Goal: Task Accomplishment & Management: Manage account settings

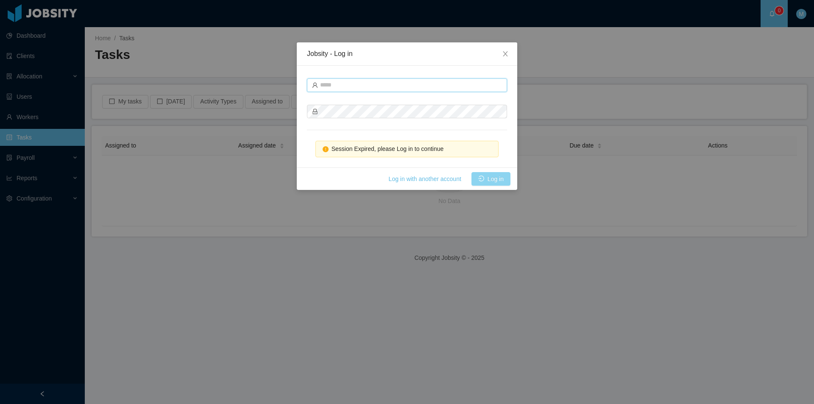
type input "**********"
click at [496, 183] on button "Log in" at bounding box center [491, 179] width 39 height 14
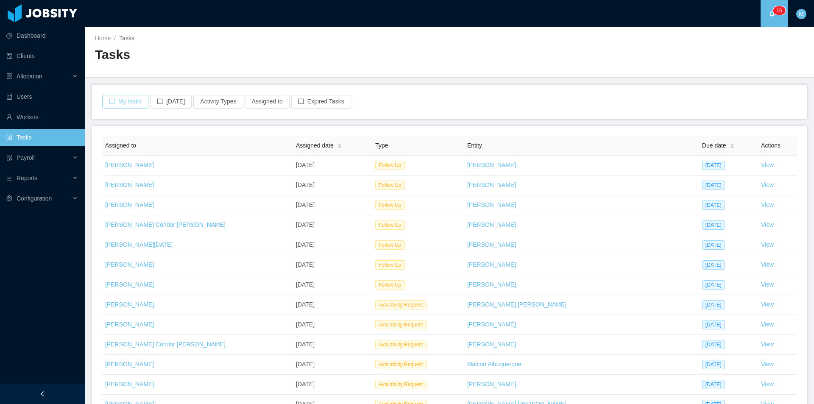
click at [134, 100] on button "My tasks" at bounding box center [125, 102] width 46 height 14
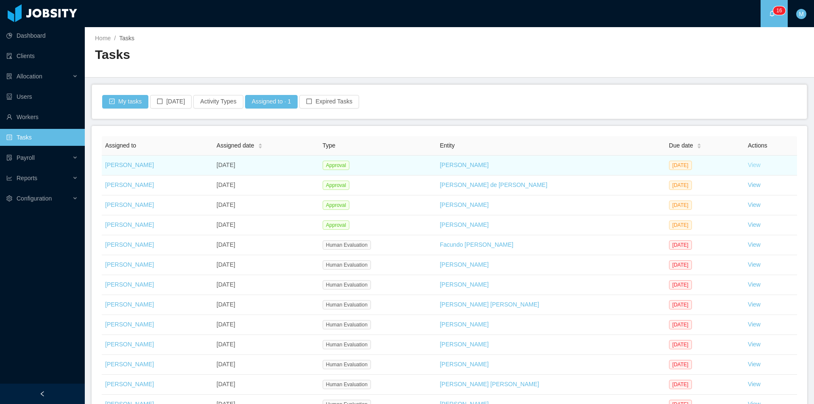
click at [748, 166] on link "View" at bounding box center [754, 165] width 13 height 7
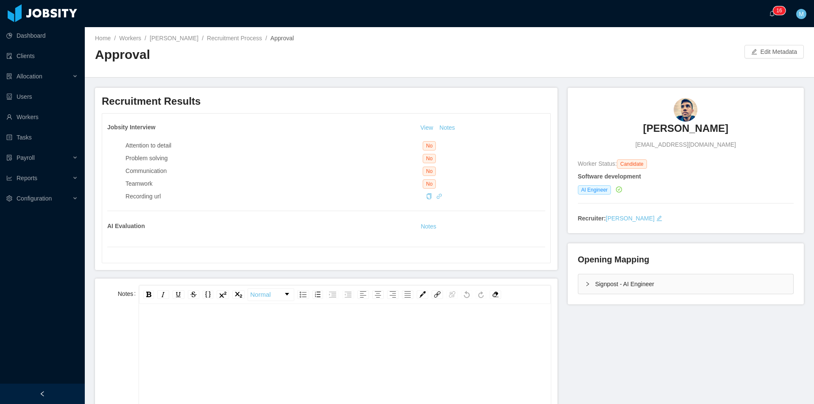
click at [668, 131] on h3 "Arthur Temporim" at bounding box center [685, 129] width 85 height 14
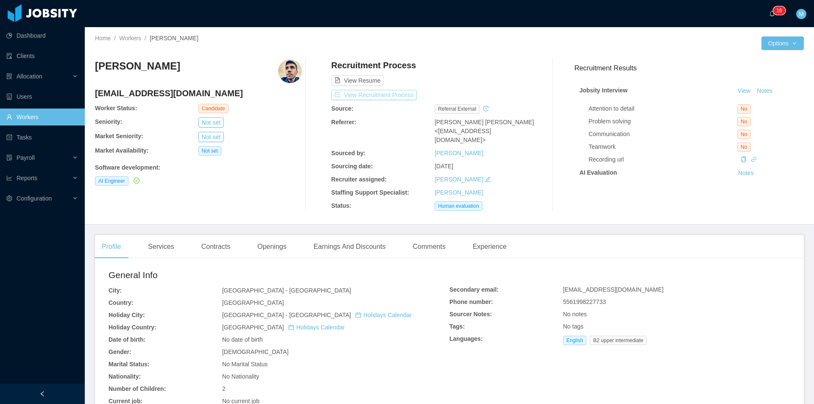
click at [383, 93] on button "View Recruitment Process" at bounding box center [374, 95] width 86 height 10
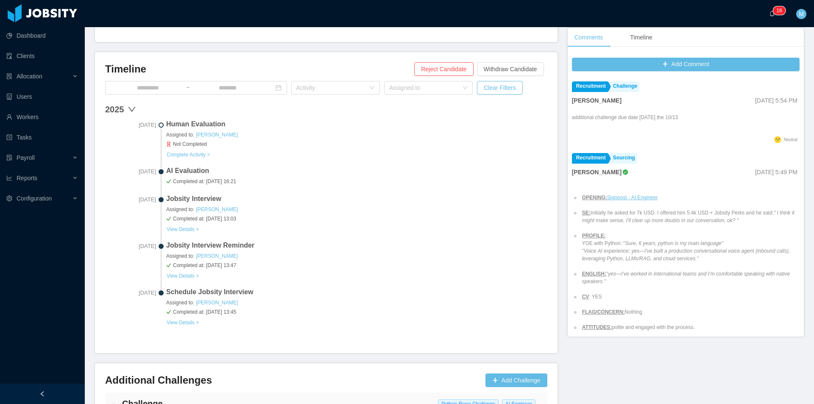
scroll to position [276, 0]
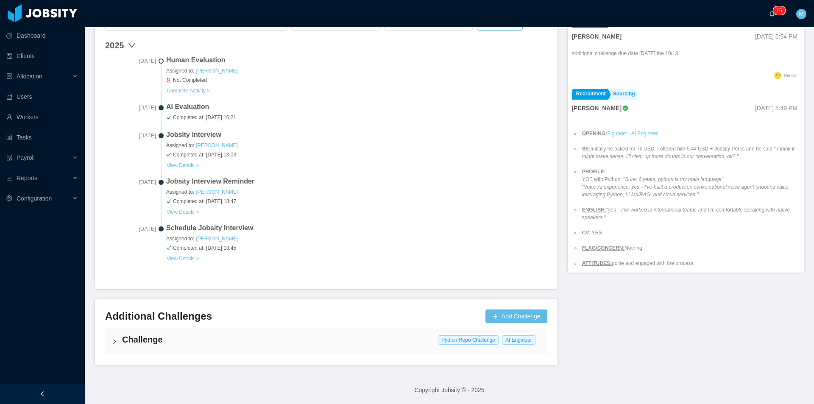
click at [115, 347] on div "Challenge Python Repo Challenge AI Engineer" at bounding box center [326, 342] width 442 height 26
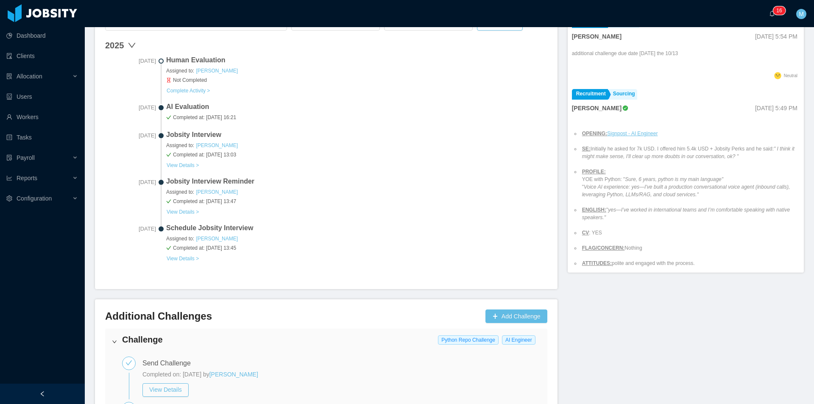
scroll to position [475, 0]
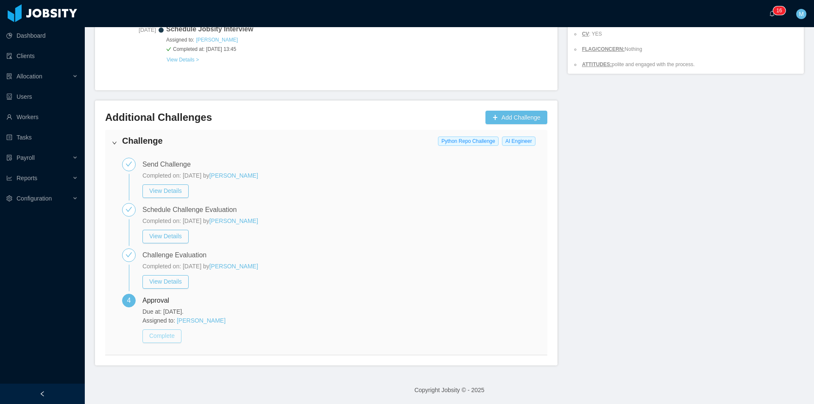
click at [171, 336] on button "Complete" at bounding box center [161, 336] width 39 height 14
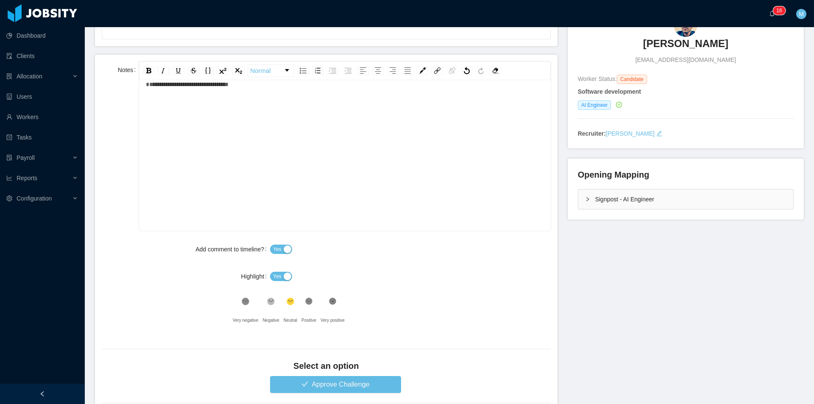
scroll to position [127, 0]
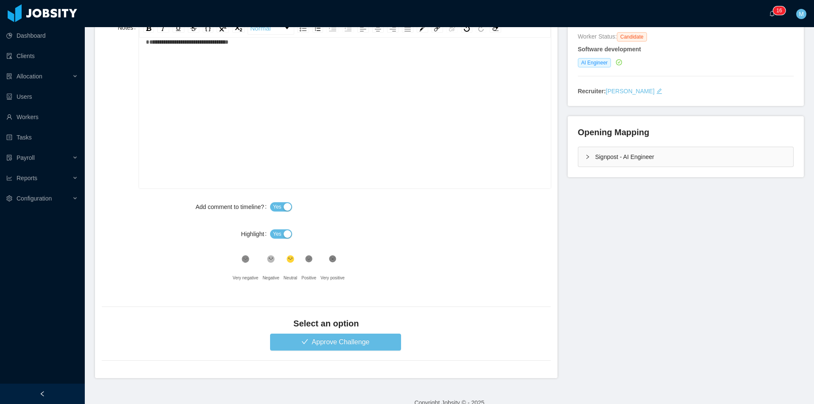
click at [284, 237] on button "Yes" at bounding box center [281, 233] width 22 height 9
click at [317, 340] on button "Approve Challenge" at bounding box center [335, 342] width 131 height 17
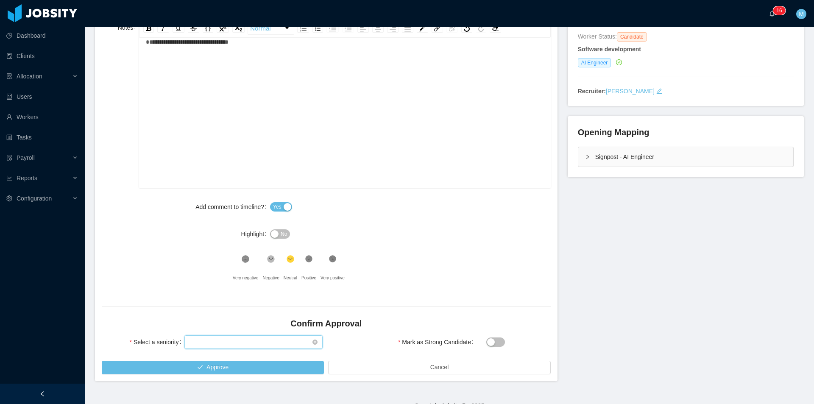
click at [235, 343] on div "Select seniority" at bounding box center [251, 342] width 123 height 13
click at [225, 283] on li "Mid Level" at bounding box center [252, 284] width 137 height 14
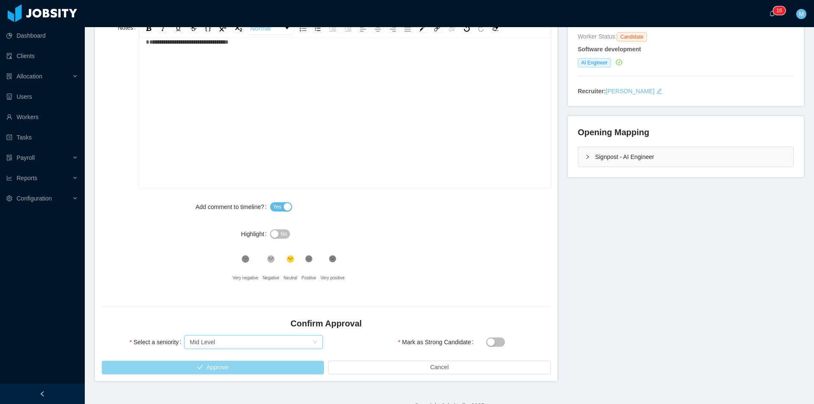
click at [218, 363] on button "Approve" at bounding box center [213, 368] width 222 height 14
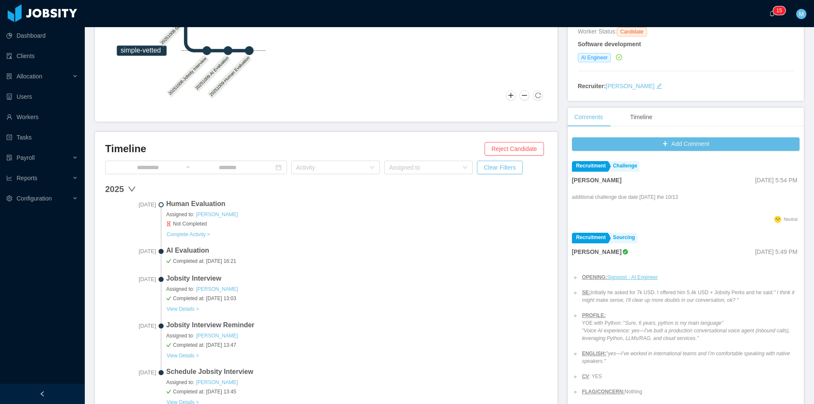
scroll to position [47, 0]
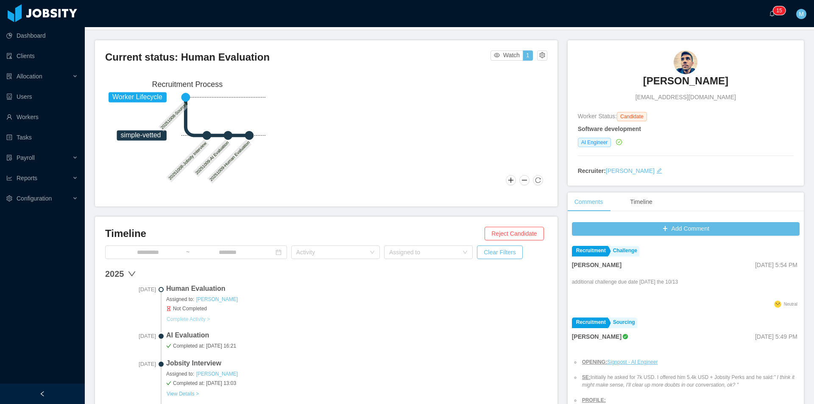
click at [200, 319] on button "Complete Activity >" at bounding box center [188, 319] width 44 height 7
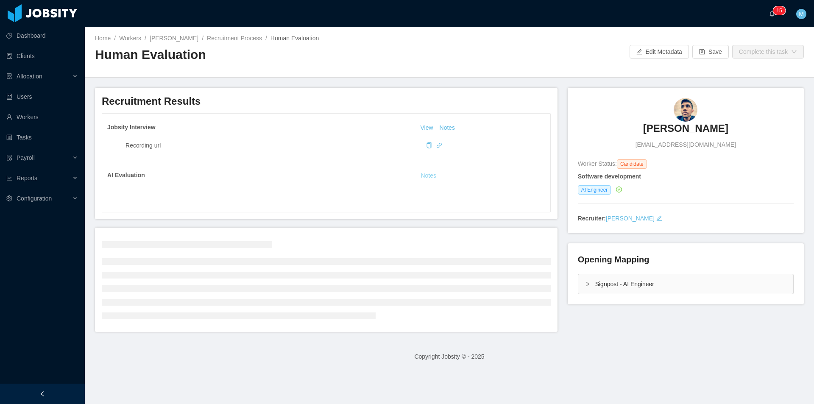
click at [430, 174] on button "Notes" at bounding box center [428, 176] width 22 height 10
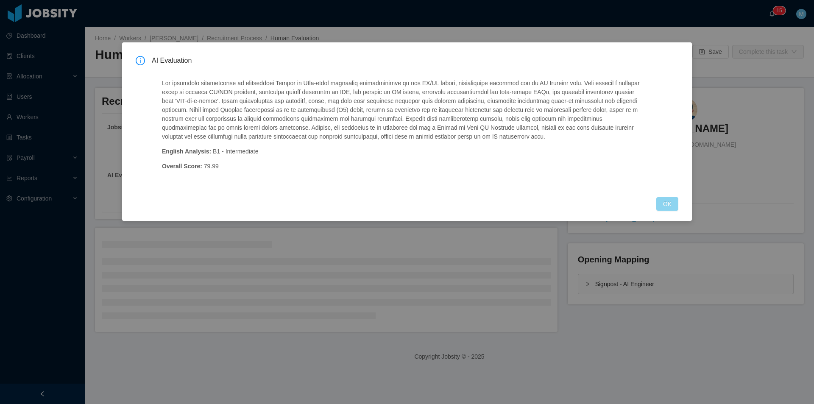
click at [670, 202] on button "OK" at bounding box center [667, 204] width 22 height 14
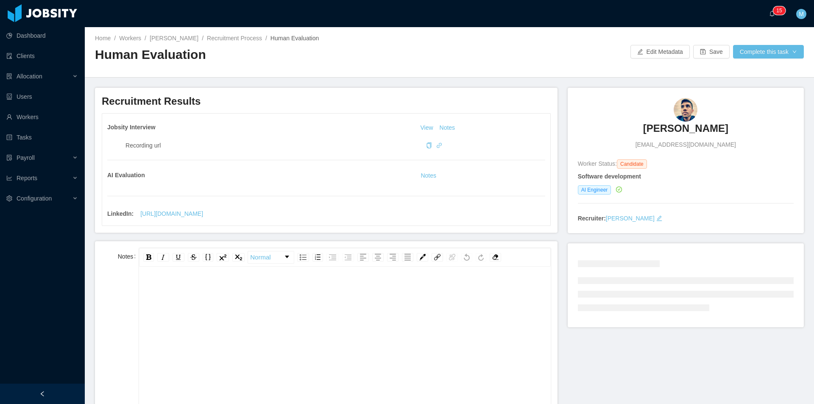
click at [580, 281] on li at bounding box center [686, 280] width 216 height 7
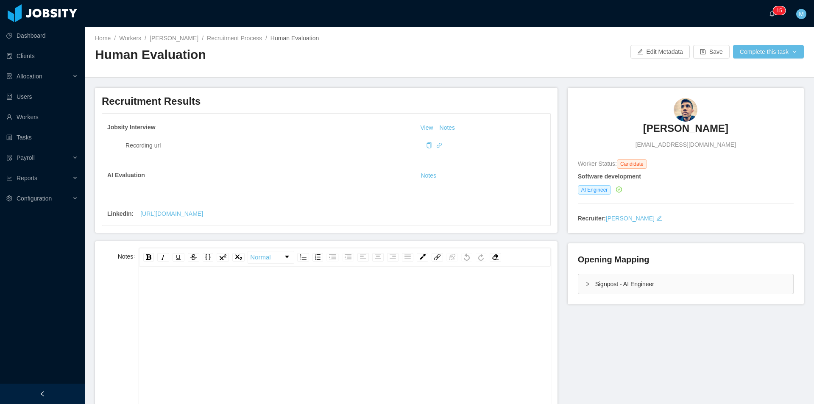
click at [585, 281] on div "Signpost - AI Engineer" at bounding box center [685, 284] width 215 height 20
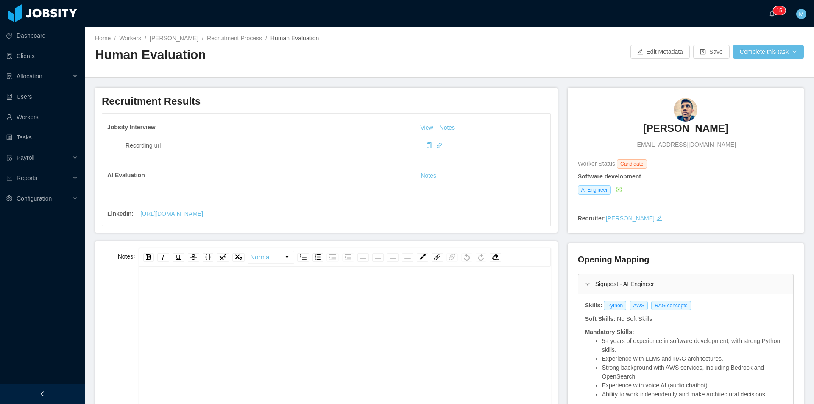
scroll to position [127, 0]
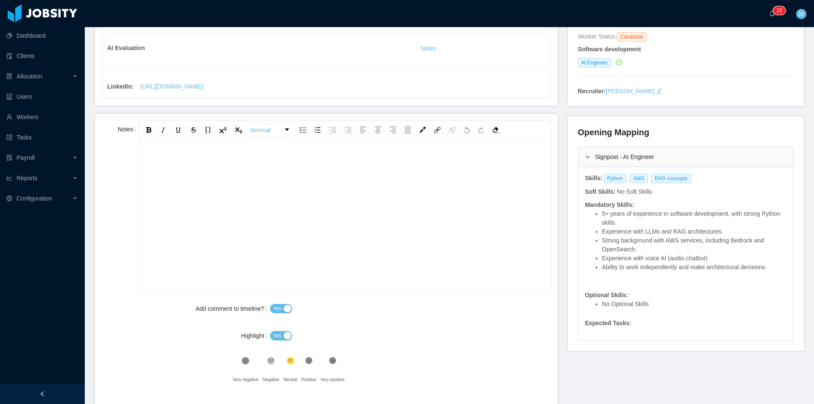
click at [410, 229] on div "rdw-editor" at bounding box center [345, 228] width 398 height 148
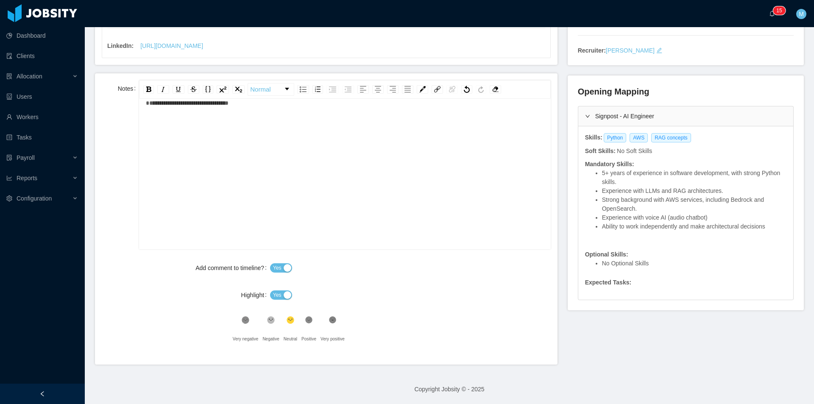
click at [279, 293] on button "Yes" at bounding box center [281, 294] width 22 height 9
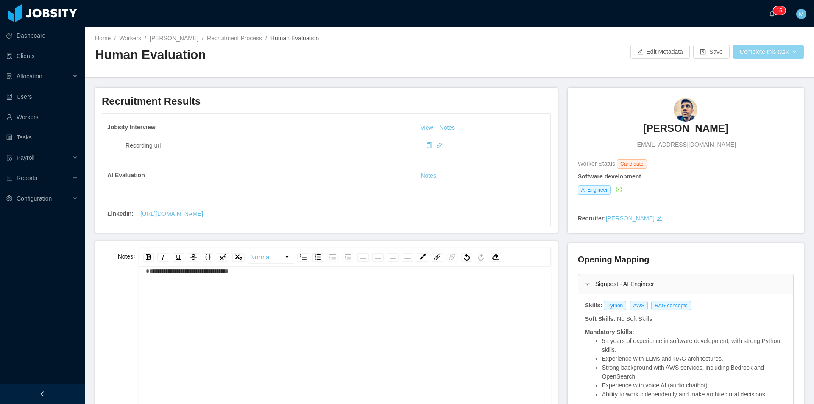
click at [767, 52] on button "Complete this task" at bounding box center [768, 52] width 71 height 14
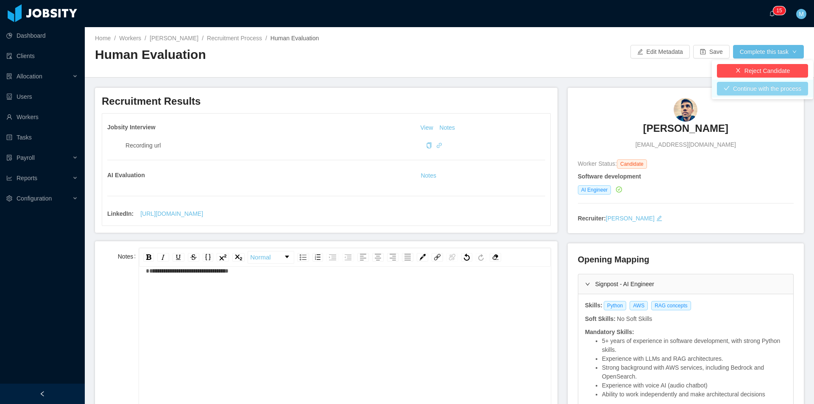
click at [766, 95] on button "Continue with the process" at bounding box center [762, 89] width 91 height 14
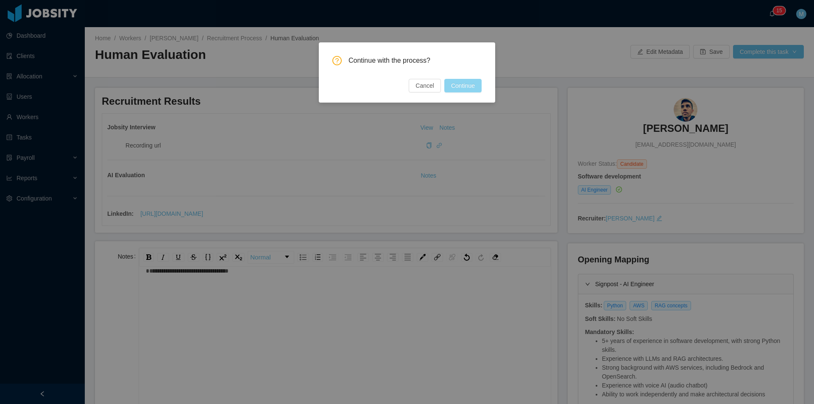
click at [475, 85] on button "Continue" at bounding box center [462, 86] width 37 height 14
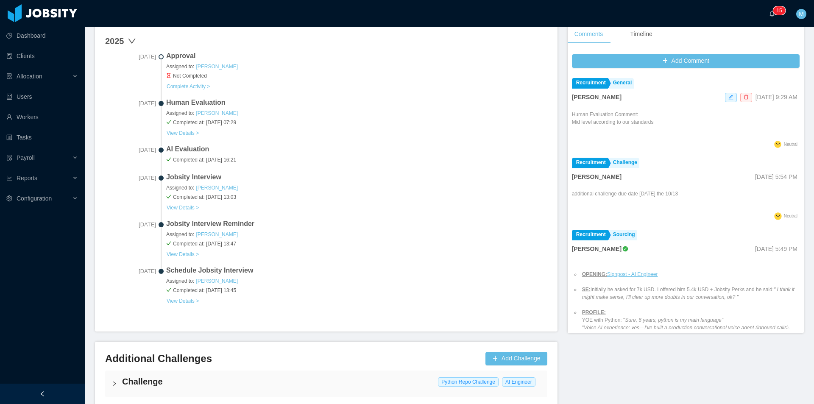
scroll to position [173, 0]
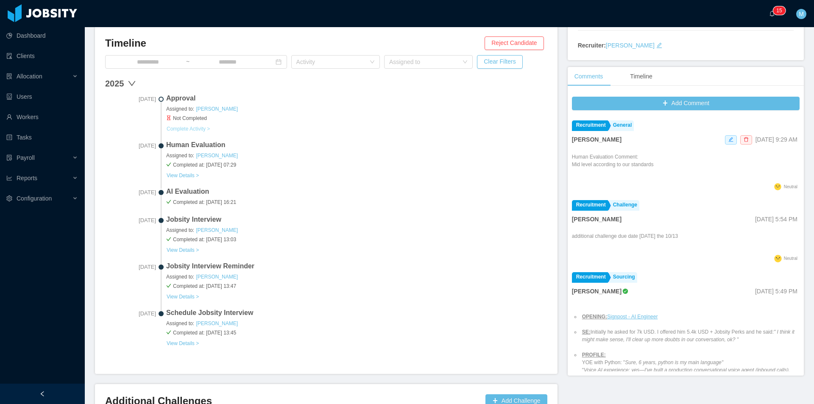
click at [186, 128] on button "Complete Activity >" at bounding box center [188, 129] width 44 height 7
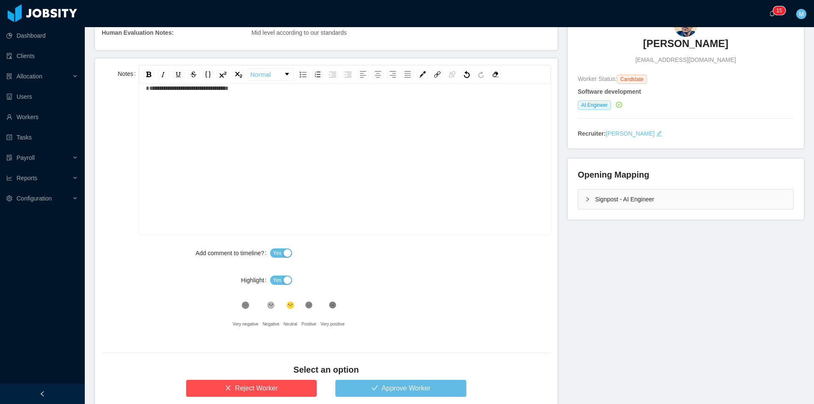
scroll to position [145, 0]
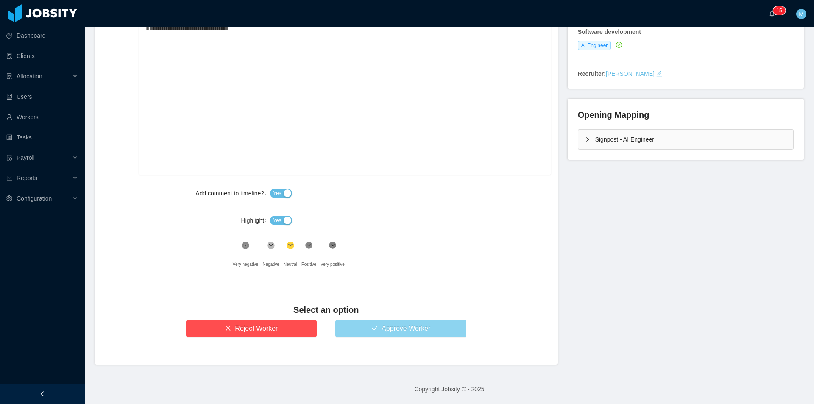
click at [380, 330] on button "Approve Worker" at bounding box center [400, 328] width 131 height 17
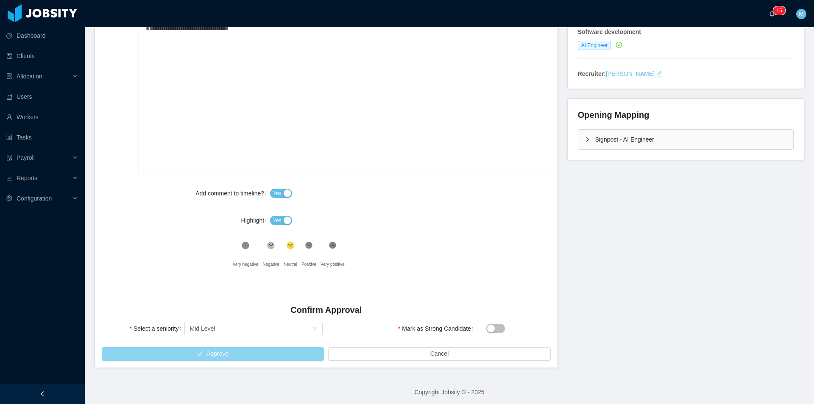
click at [233, 355] on button "Approve" at bounding box center [213, 354] width 222 height 14
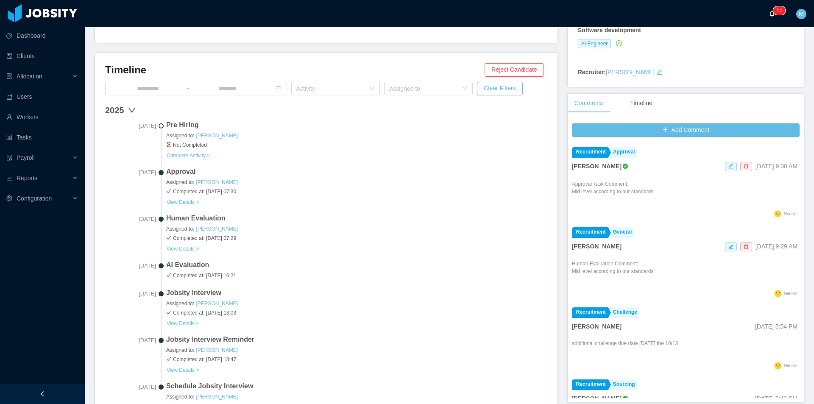
scroll to position [346, 0]
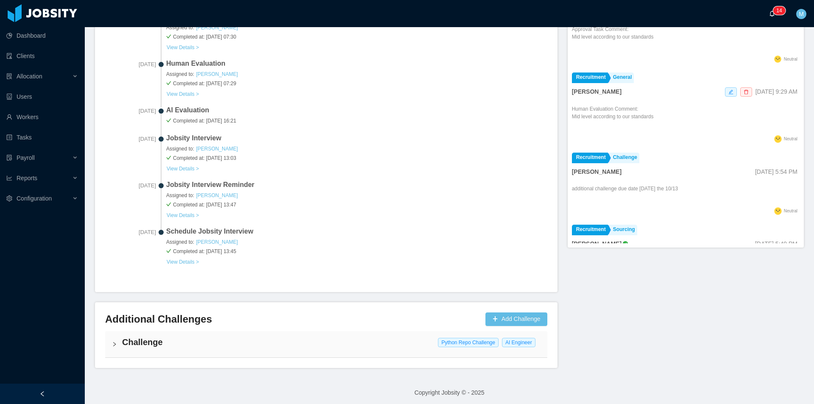
click at [779, 16] on a=83ded146-cd66-4514-80a8-9a7b1e1b5eb6/Matias%20Marin"] "0 1 2 3 4 5 6 7 8 9 0 1 2 3 4 5 6 7 8 9 0 1 2 3 4 5 6 7 8 9 0 1 2 3 4 5 6 7 8 9…" at bounding box center [774, 13] width 10 height 27
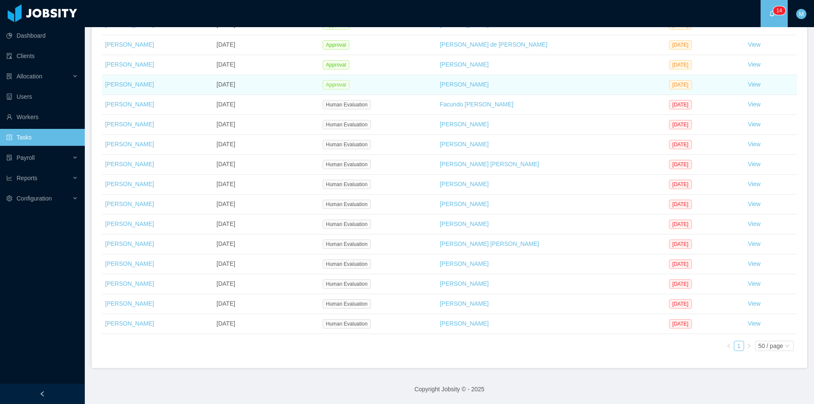
scroll to position [98, 0]
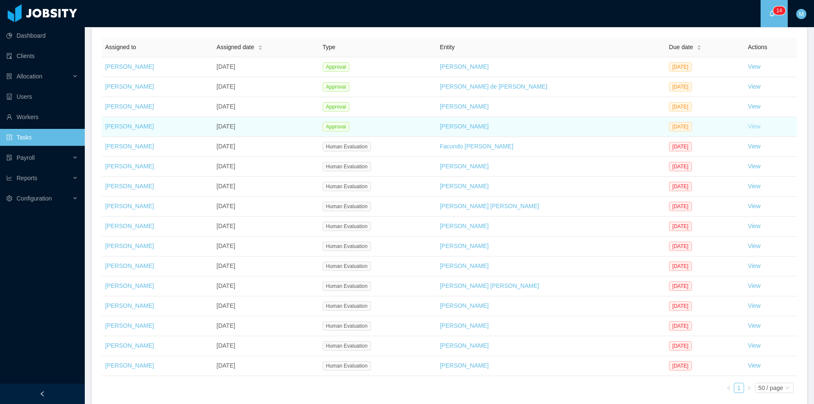
click at [748, 127] on link "View" at bounding box center [754, 126] width 13 height 7
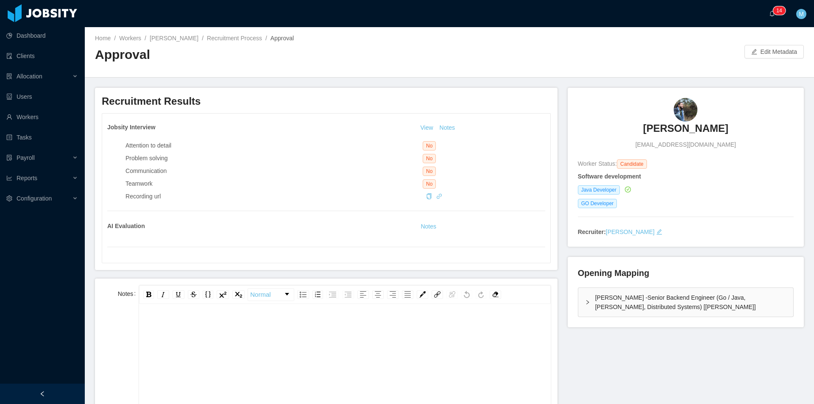
click at [199, 257] on div "Jobsity Interview View Notes Attention to detail No Problem solving No Communic…" at bounding box center [326, 188] width 448 height 149
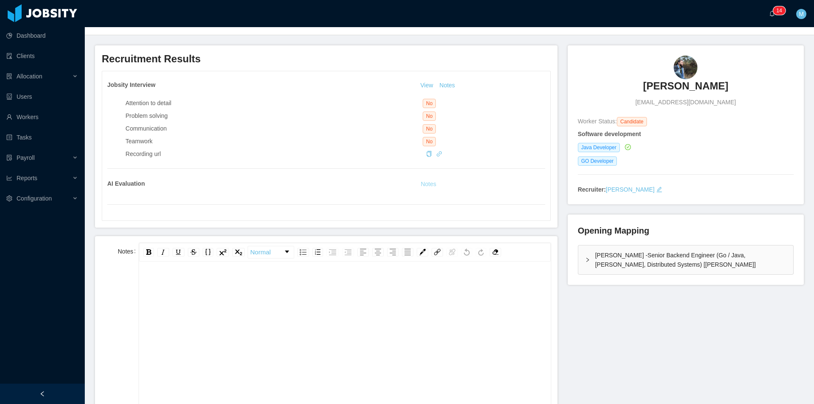
click at [427, 180] on button "Notes" at bounding box center [428, 184] width 22 height 10
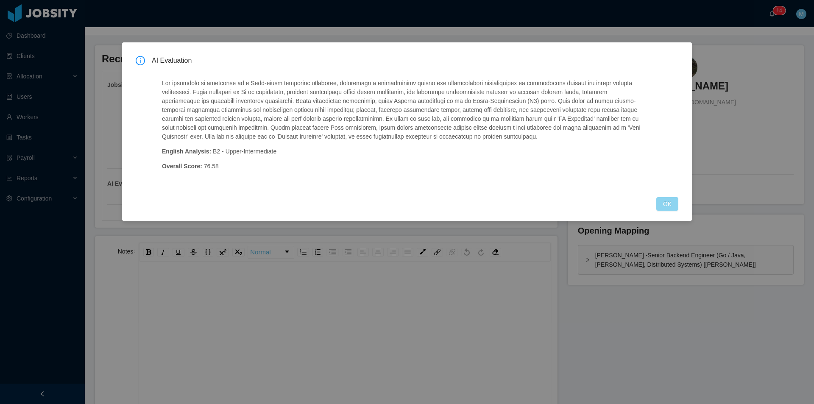
click at [666, 204] on button "OK" at bounding box center [667, 204] width 22 height 14
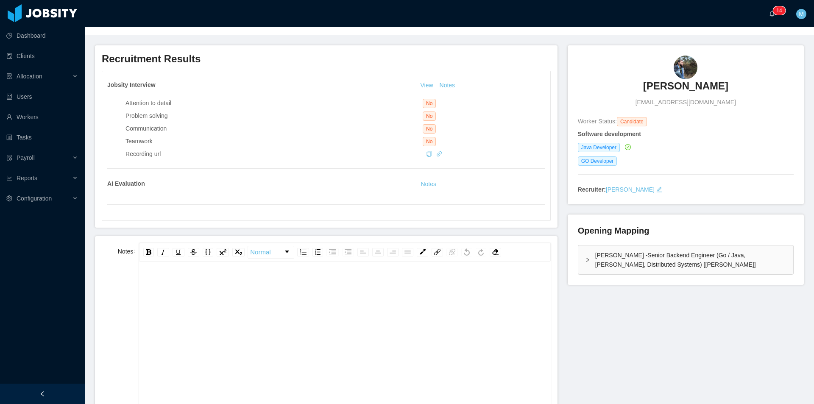
click at [582, 252] on div "McGraw-Hill -Senior Backend Engineer (Go / Java, Kafka, Distributed Systems) [S…" at bounding box center [685, 260] width 215 height 29
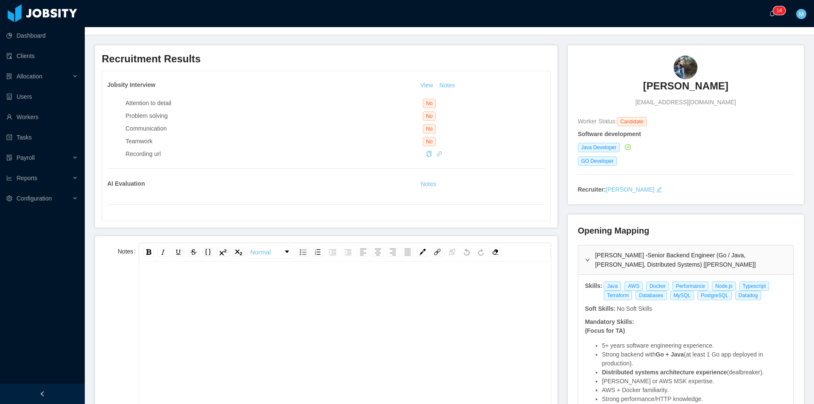
click at [421, 190] on div "Jobsity Interview View Notes Attention to detail No Problem solving No Communic…" at bounding box center [326, 145] width 448 height 149
click at [427, 187] on button "Notes" at bounding box center [428, 184] width 22 height 10
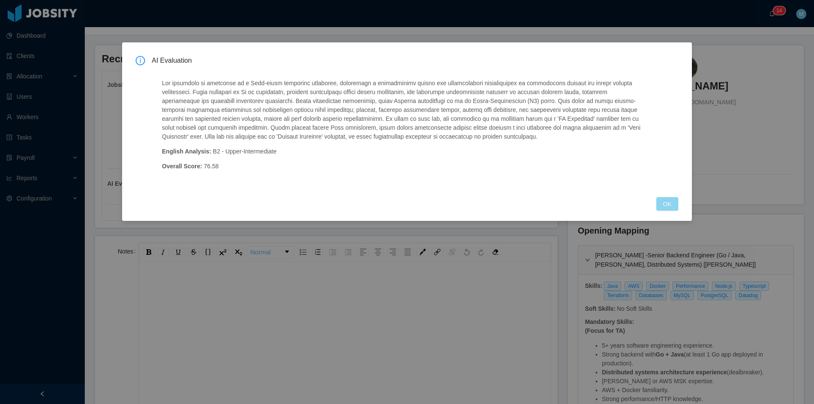
click at [659, 201] on button "OK" at bounding box center [667, 204] width 22 height 14
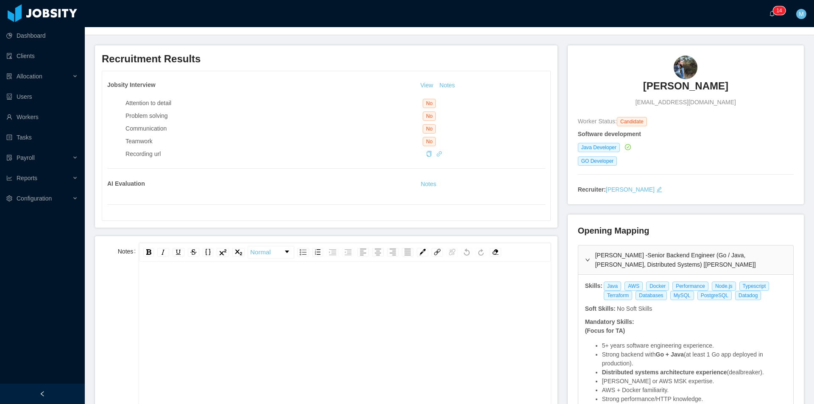
click at [424, 319] on div "rdw-editor" at bounding box center [345, 350] width 398 height 148
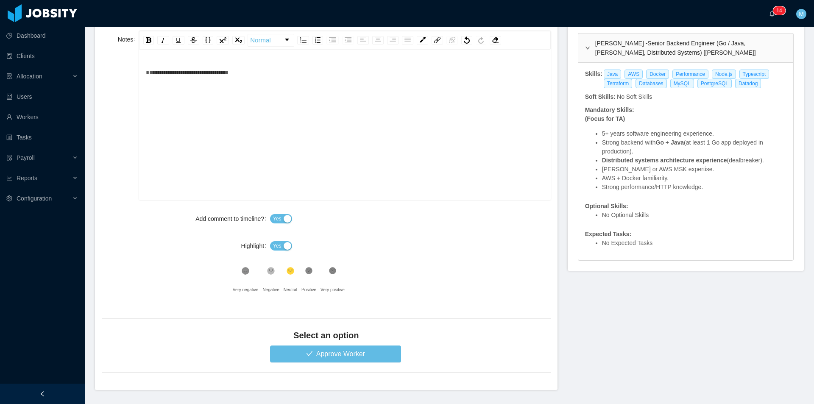
scroll to position [281, 0]
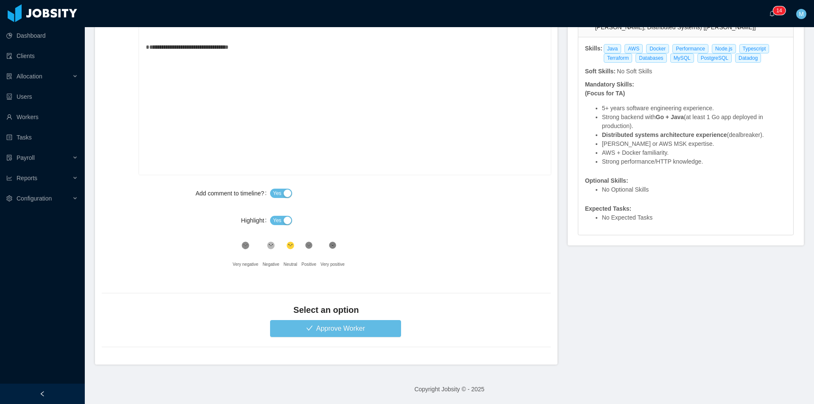
click at [282, 216] on button "Yes" at bounding box center [281, 220] width 22 height 9
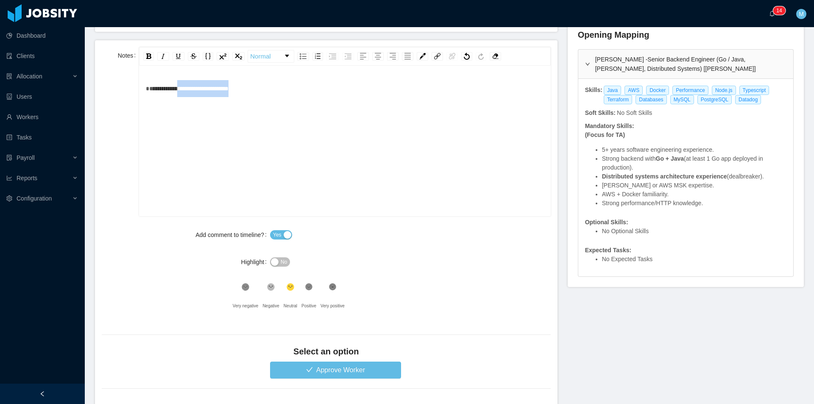
drag, startPoint x: 254, startPoint y: 92, endPoint x: 180, endPoint y: 99, distance: 74.1
click at [180, 99] on div "**********" at bounding box center [345, 154] width 398 height 148
click at [350, 93] on div "**********" at bounding box center [345, 88] width 398 height 17
drag, startPoint x: 334, startPoint y: 98, endPoint x: 112, endPoint y: 81, distance: 222.8
click at [112, 81] on div "**********" at bounding box center [326, 131] width 449 height 169
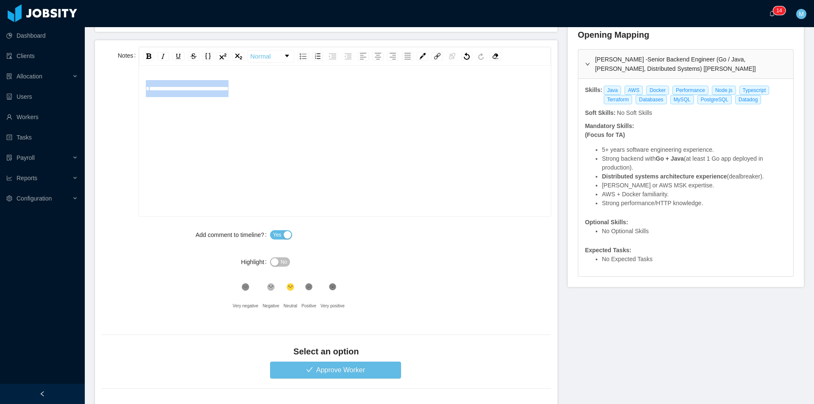
paste div "rdw-editor"
drag, startPoint x: 167, startPoint y: 90, endPoint x: 226, endPoint y: 131, distance: 72.0
click at [168, 91] on span "**********" at bounding box center [200, 89] width 109 height 6
drag, startPoint x: 338, startPoint y: 103, endPoint x: 122, endPoint y: 87, distance: 216.0
click at [122, 87] on div "**********" at bounding box center [326, 131] width 449 height 169
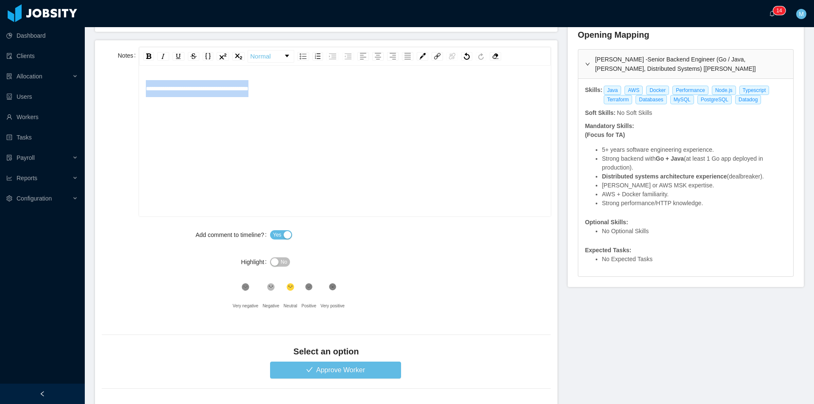
copy span "**********"
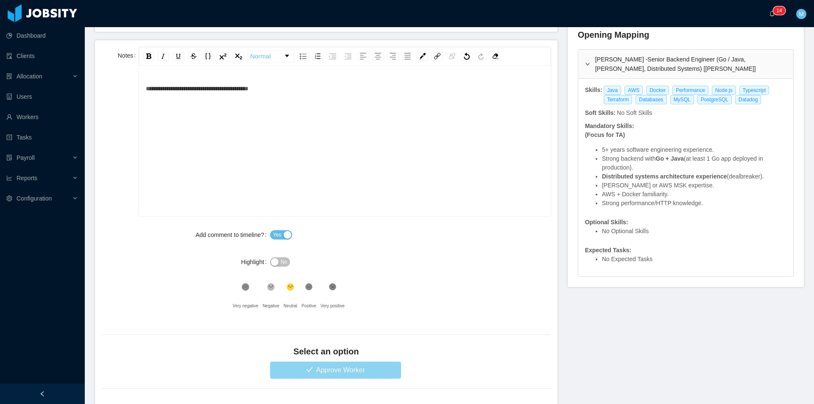
click at [313, 365] on button "Approve Worker" at bounding box center [335, 370] width 131 height 17
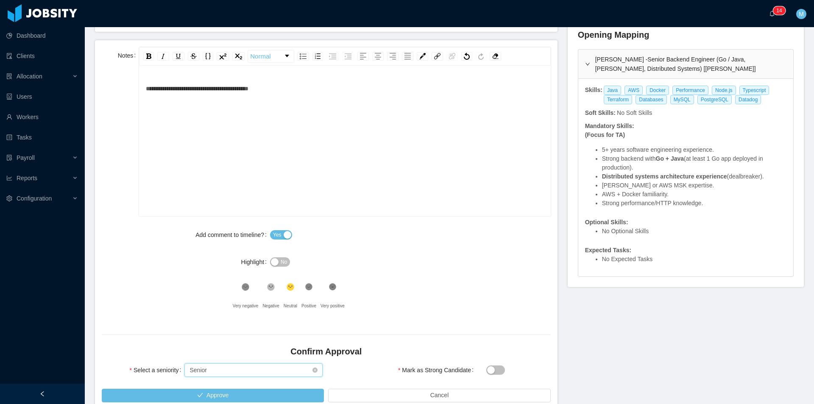
drag, startPoint x: 200, startPoint y: 366, endPoint x: 210, endPoint y: 370, distance: 10.5
click at [203, 368] on div "Senior" at bounding box center [198, 370] width 17 height 13
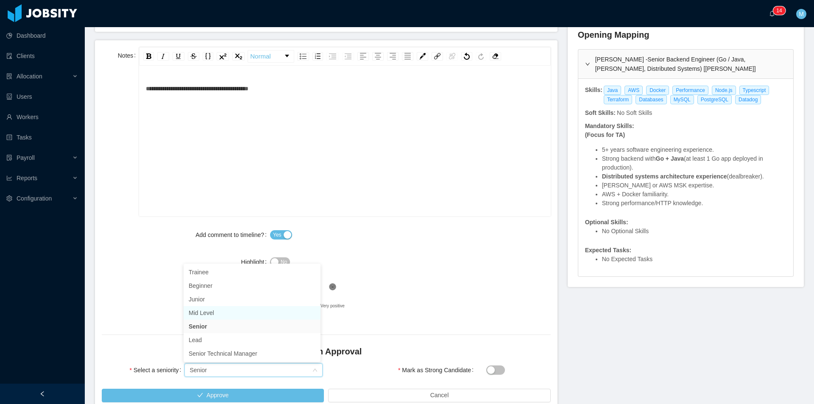
click at [219, 315] on li "Mid Level" at bounding box center [252, 313] width 137 height 14
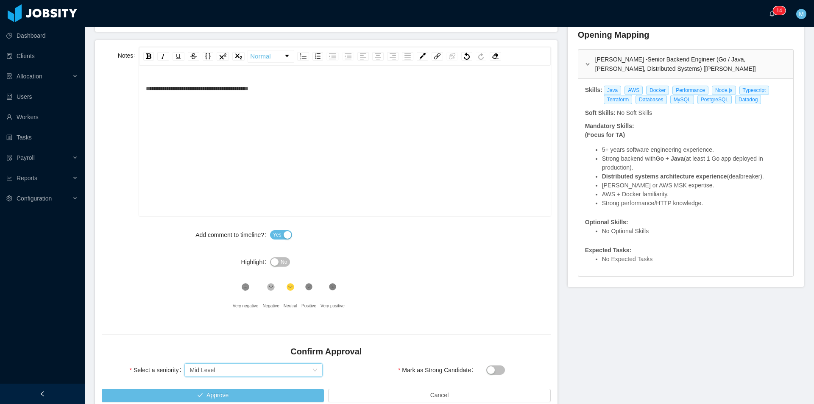
scroll to position [281, 0]
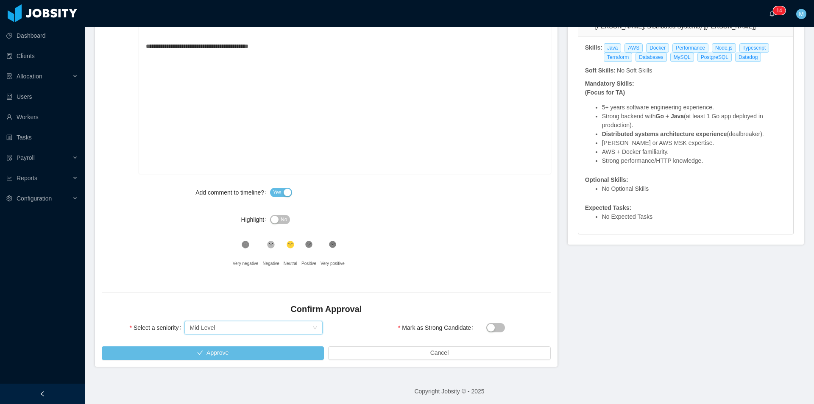
click at [292, 64] on div "**********" at bounding box center [345, 112] width 398 height 148
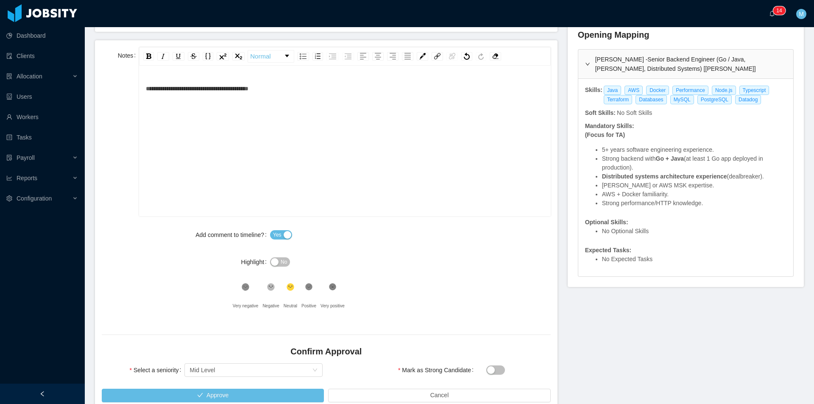
click at [270, 288] on icon at bounding box center [271, 287] width 7 height 7
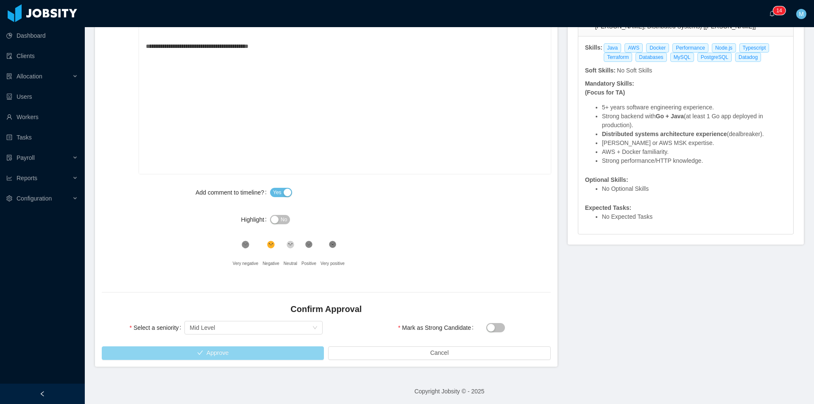
click at [235, 357] on button "Approve" at bounding box center [213, 353] width 222 height 14
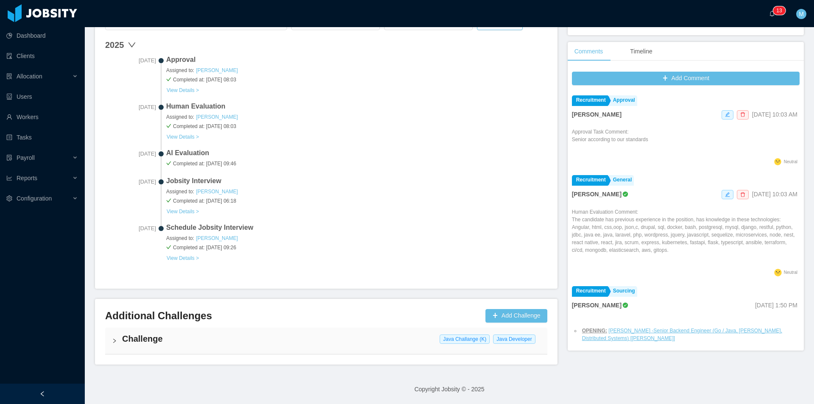
scroll to position [208, 0]
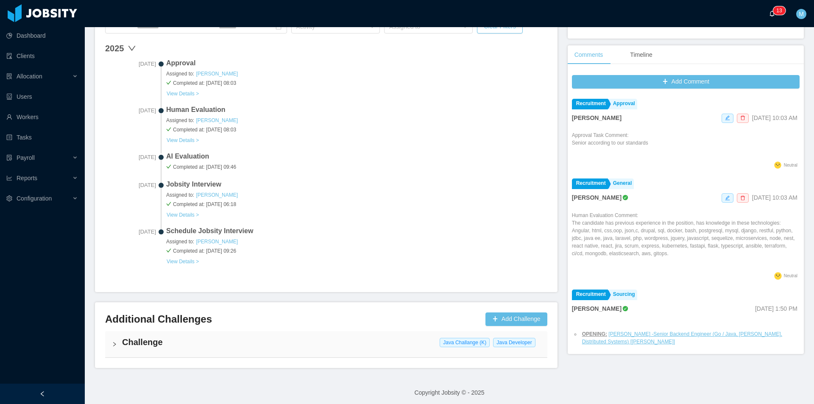
click at [771, 10] on a=83ded146-cd66-4514-80a8-9a7b1e1b5eb6/Matias%20Marin"] "0 1 2 3 4 5 6 7 8 9 0 1 2 3 4 5 6 7 8 9 0 1 2 3 4 5 6 7 8 9 0 1 2 3 4 5 6 7 8 9…" at bounding box center [774, 13] width 10 height 27
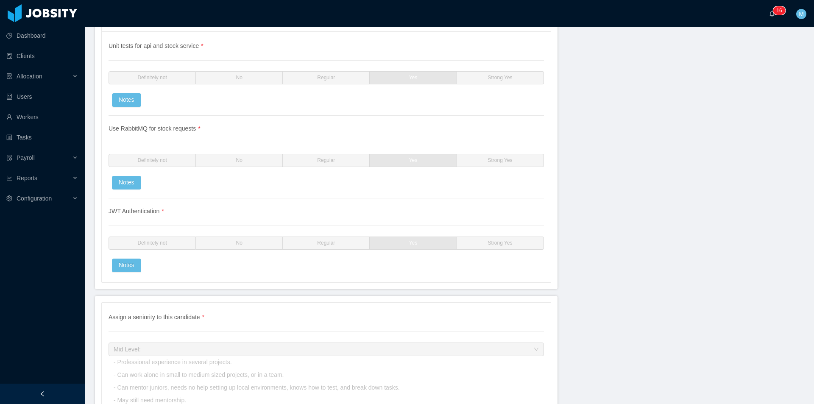
scroll to position [1986, 0]
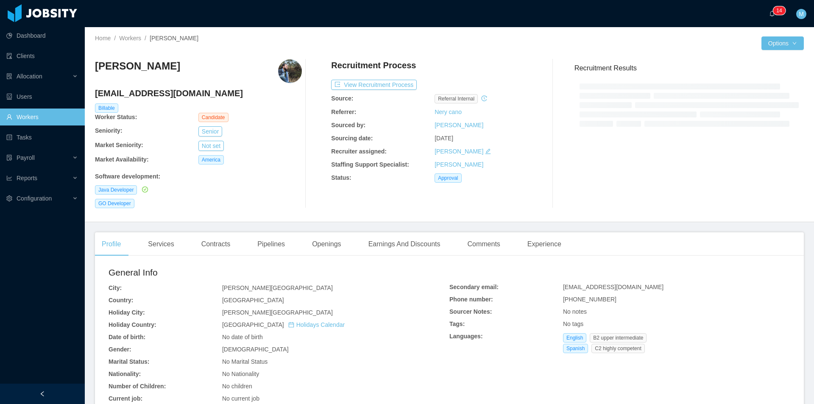
scroll to position [170, 0]
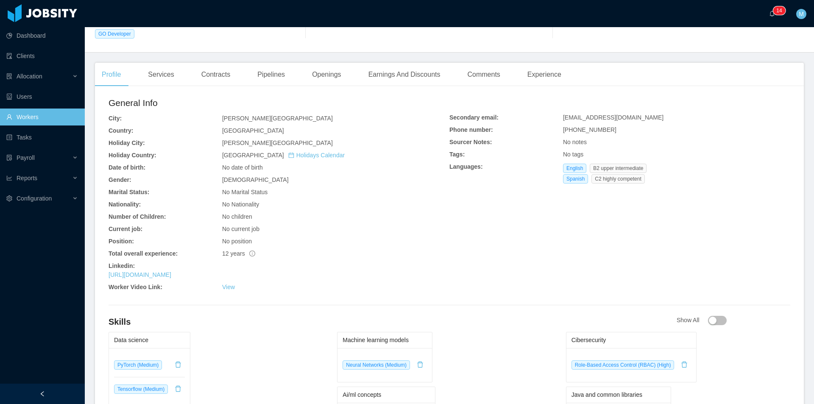
drag, startPoint x: 192, startPoint y: 280, endPoint x: 181, endPoint y: 260, distance: 22.8
click at [181, 260] on div "General Info City: Asunción - Asunción Country: Paraguay Holiday City: Asunción…" at bounding box center [279, 195] width 341 height 199
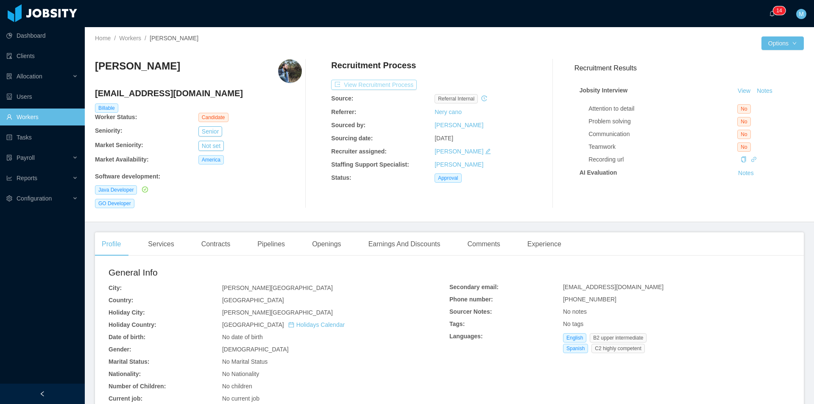
click at [401, 84] on button "View Recruitment Process" at bounding box center [374, 85] width 86 height 10
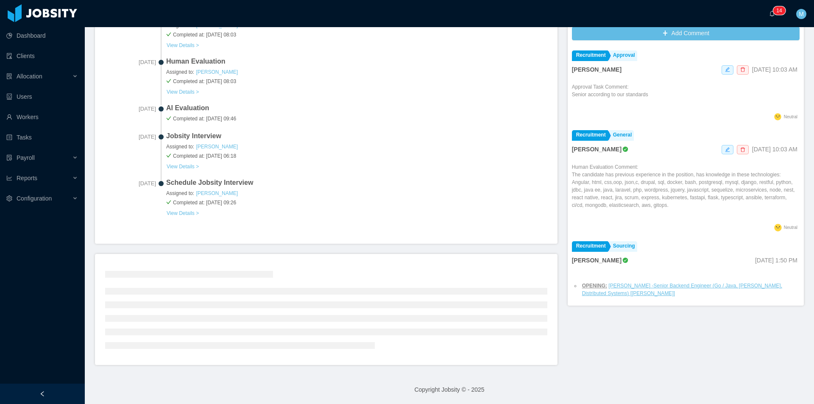
scroll to position [211, 0]
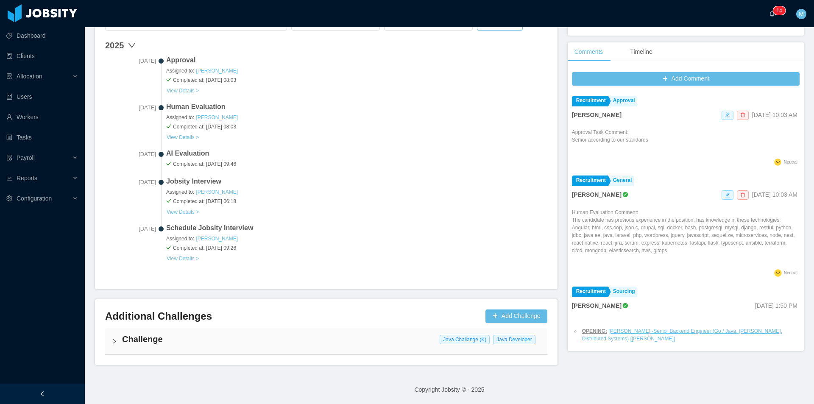
click at [112, 335] on div "Challenge Java Challange (K) Java Developer" at bounding box center [326, 341] width 442 height 26
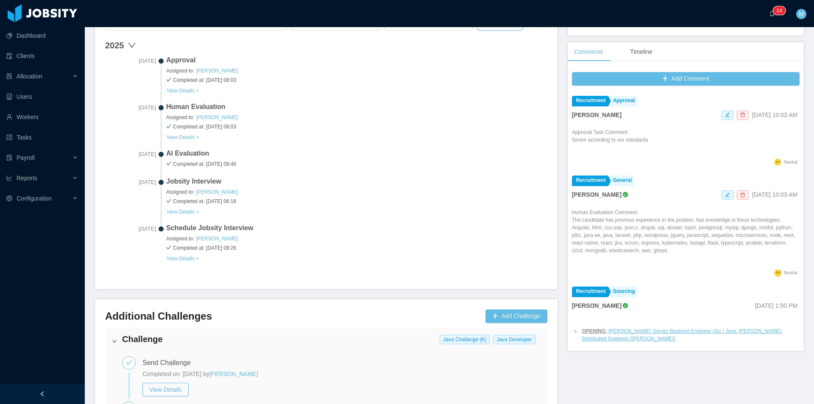
scroll to position [410, 0]
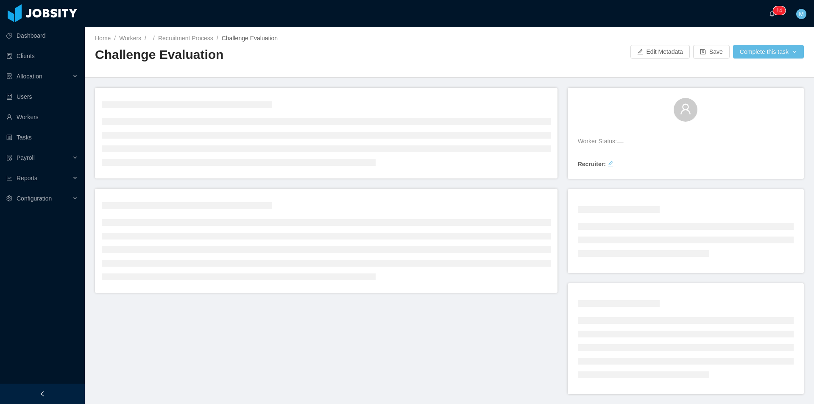
drag, startPoint x: 243, startPoint y: 81, endPoint x: 257, endPoint y: 67, distance: 19.8
click at [257, 67] on div "Challenge Evaluation" at bounding box center [272, 58] width 355 height 24
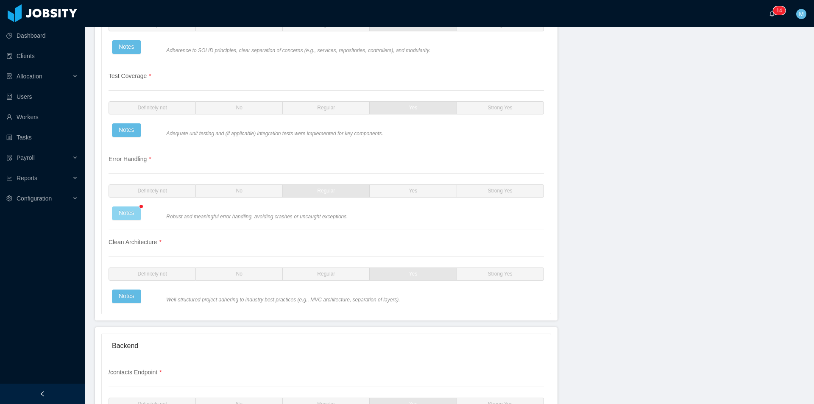
scroll to position [1103, 0]
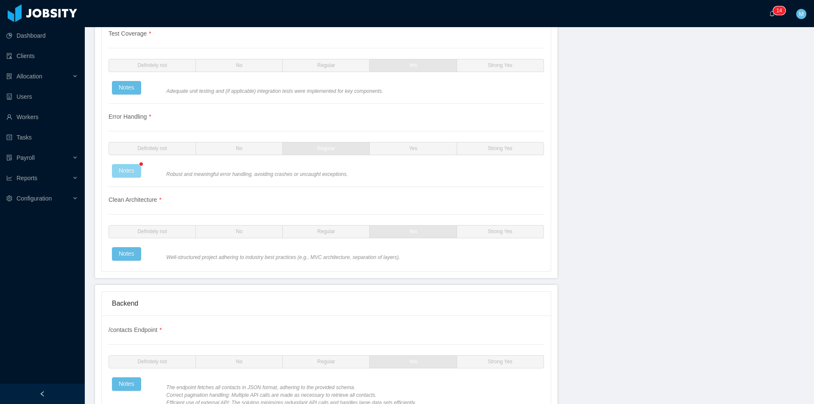
click at [124, 174] on button "Notes" at bounding box center [126, 171] width 29 height 14
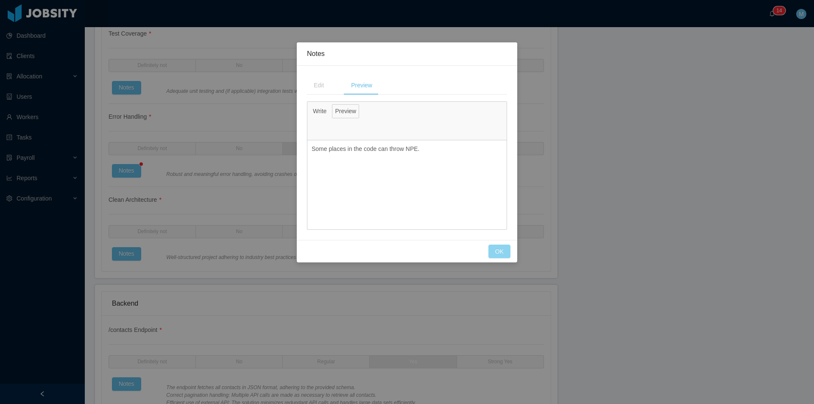
click at [495, 251] on button "OK" at bounding box center [500, 252] width 22 height 14
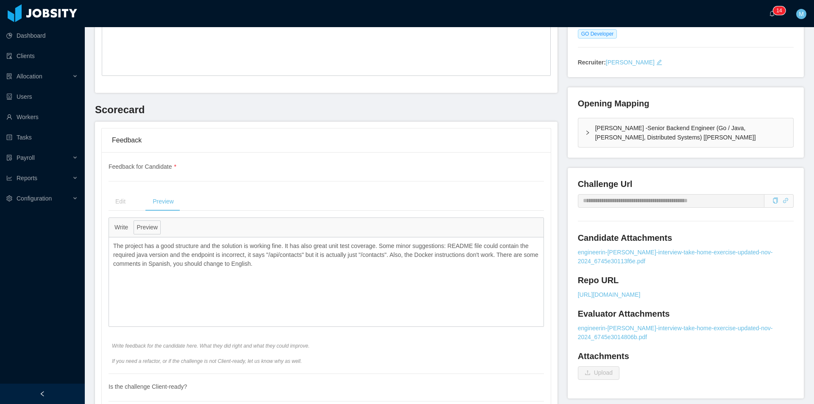
scroll to position [212, 0]
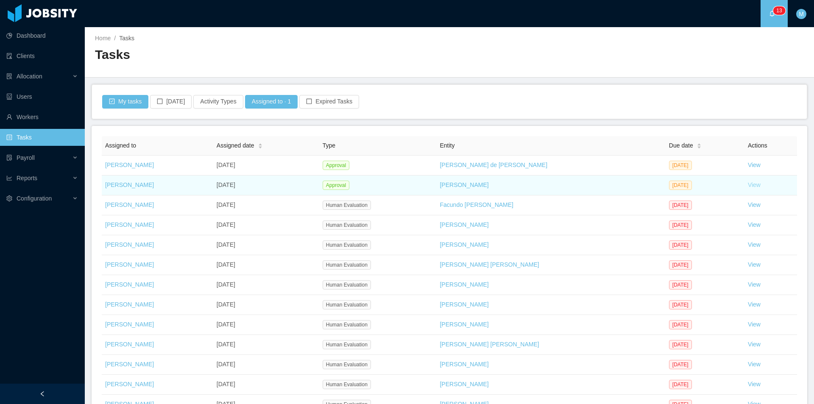
click at [748, 187] on link "View" at bounding box center [754, 184] width 13 height 7
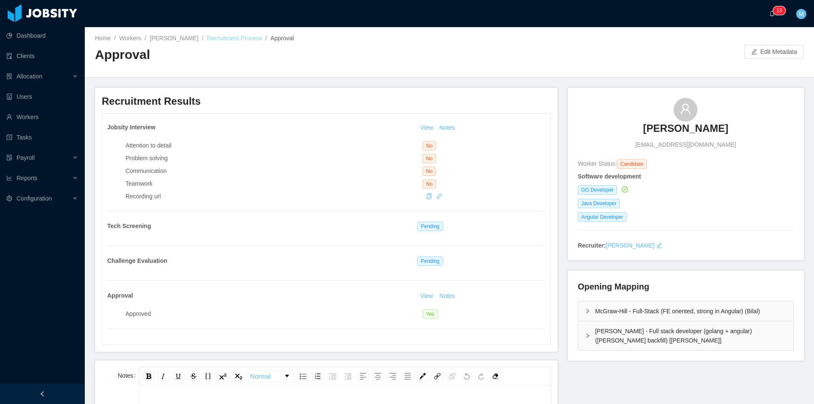
click at [223, 41] on link "Recruitment Process" at bounding box center [234, 38] width 55 height 7
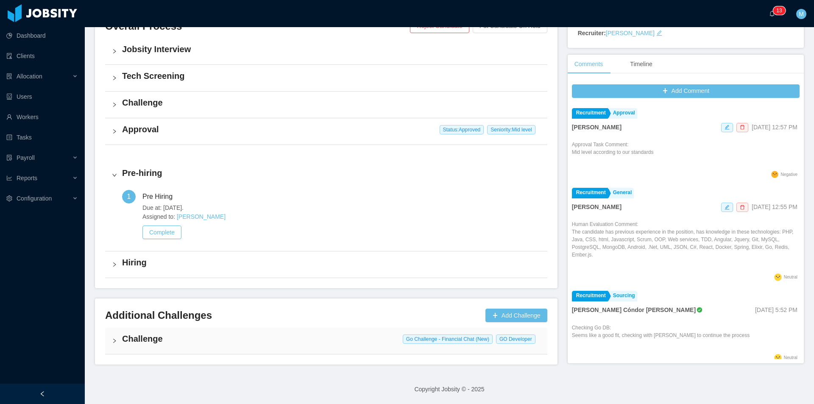
scroll to position [212, 0]
click at [120, 341] on div "Challenge Go Challenge - Financial Chat (New) GO Developer" at bounding box center [326, 341] width 442 height 26
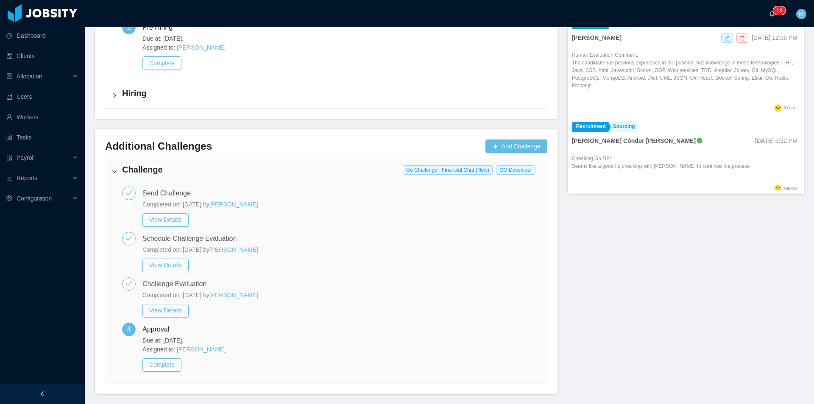
scroll to position [411, 0]
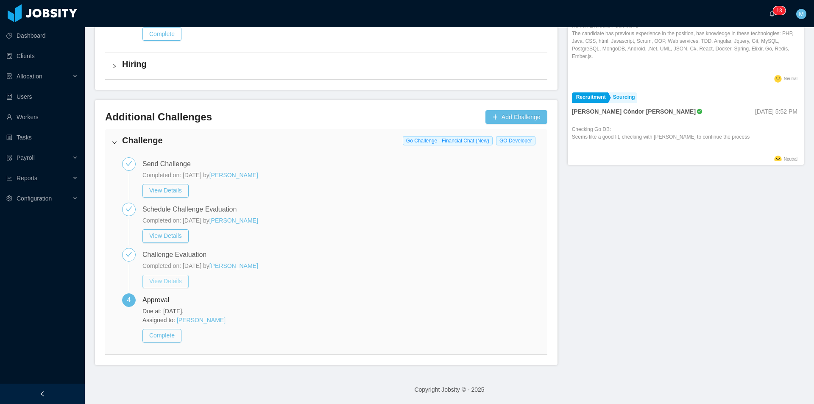
click at [167, 283] on button "View Details" at bounding box center [165, 282] width 46 height 14
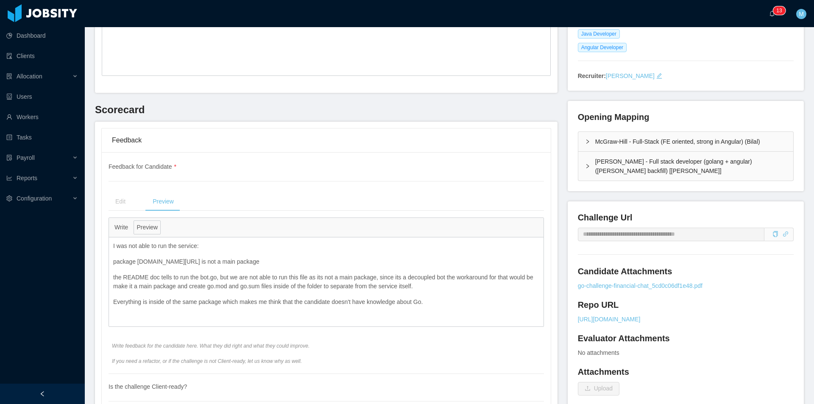
scroll to position [212, 0]
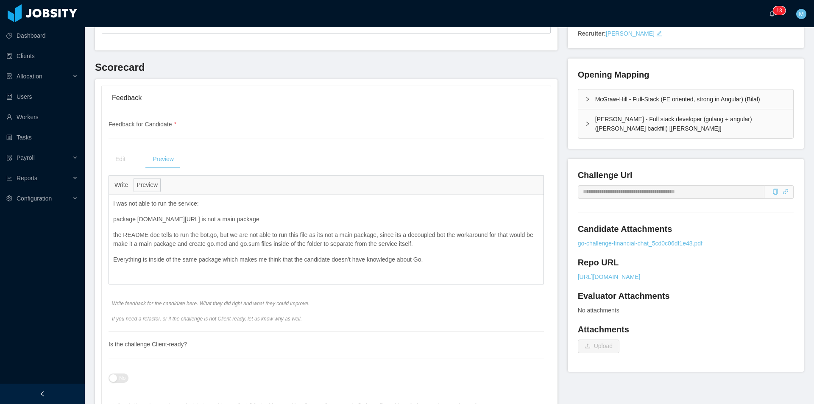
drag, startPoint x: 247, startPoint y: 210, endPoint x: 200, endPoint y: 208, distance: 46.7
click at [200, 208] on p "I was not able to run the service:" at bounding box center [326, 203] width 426 height 9
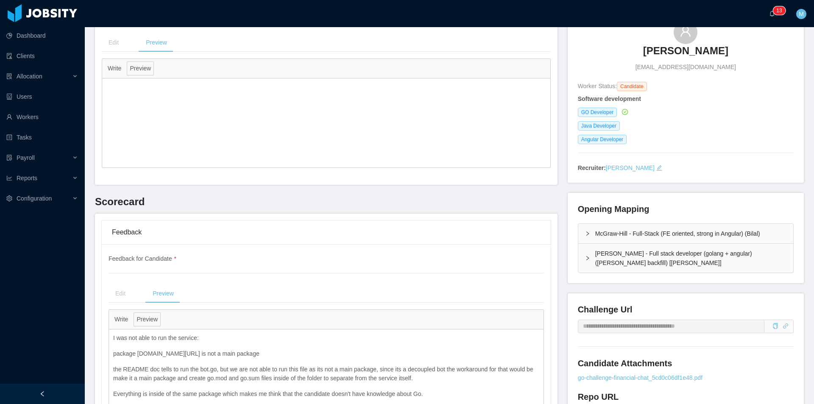
scroll to position [0, 0]
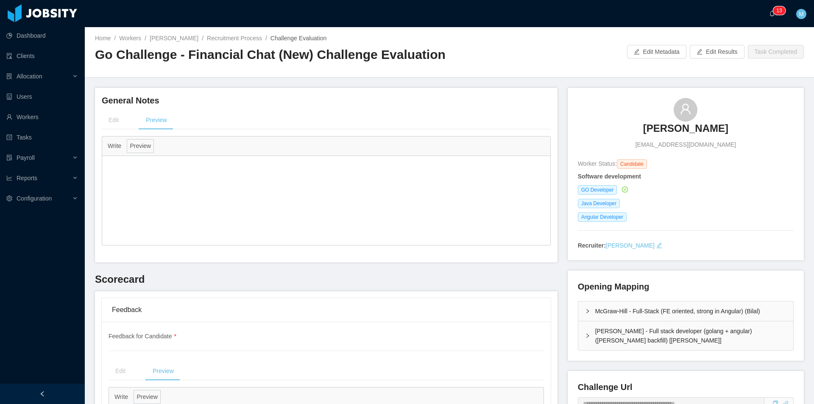
click at [265, 209] on div at bounding box center [326, 200] width 448 height 89
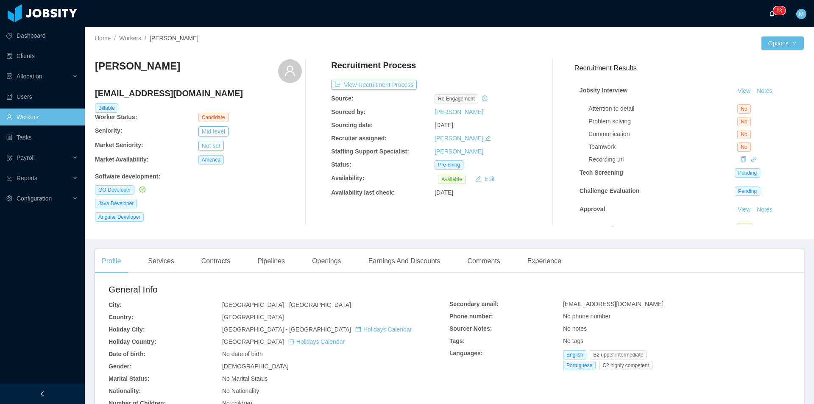
click at [769, 12] on a=83ded146-cd66-4514-80a8-9a7b1e1b5eb6/Matias%20Marin"] "0 1 2 3 4 5 6 7 8 9 0 1 2 3 4 5 6 7 8 9 0 1 2 3 4 5 6 7 8 9 0 1 2 3 4 5 6 7 8 9…" at bounding box center [774, 13] width 10 height 27
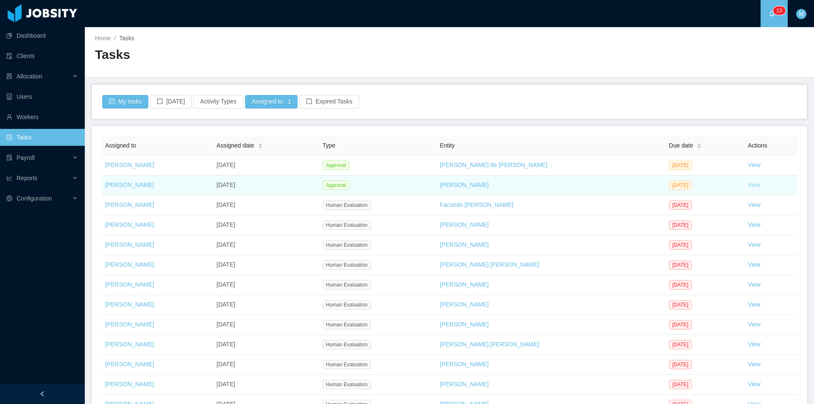
click at [748, 186] on link "View" at bounding box center [754, 184] width 13 height 7
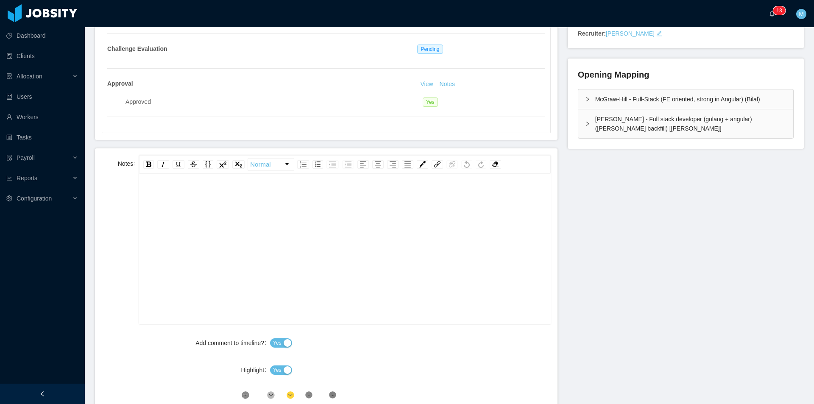
scroll to position [254, 0]
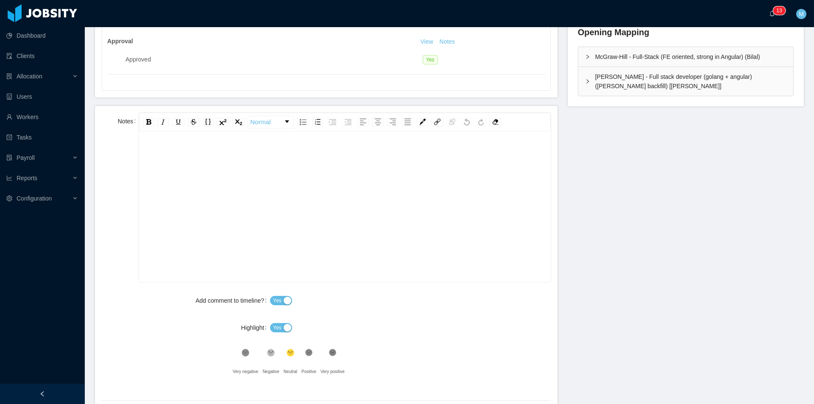
click at [318, 256] on div "rdw-editor" at bounding box center [345, 220] width 398 height 148
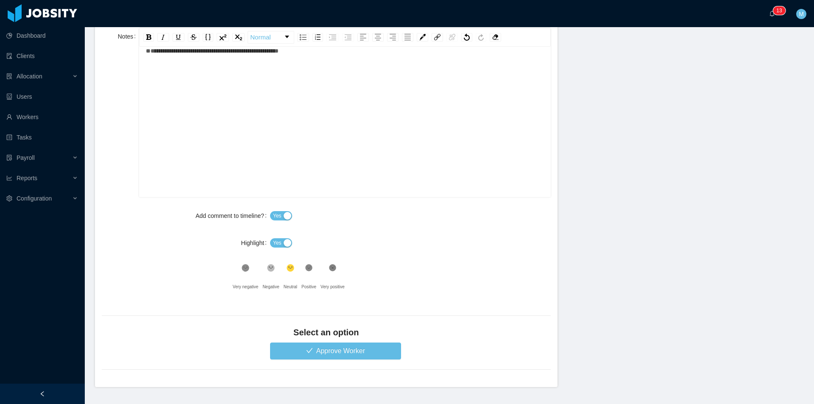
click at [274, 242] on span "Yes" at bounding box center [277, 243] width 8 height 8
click at [296, 347] on button "Approve Worker" at bounding box center [335, 351] width 131 height 17
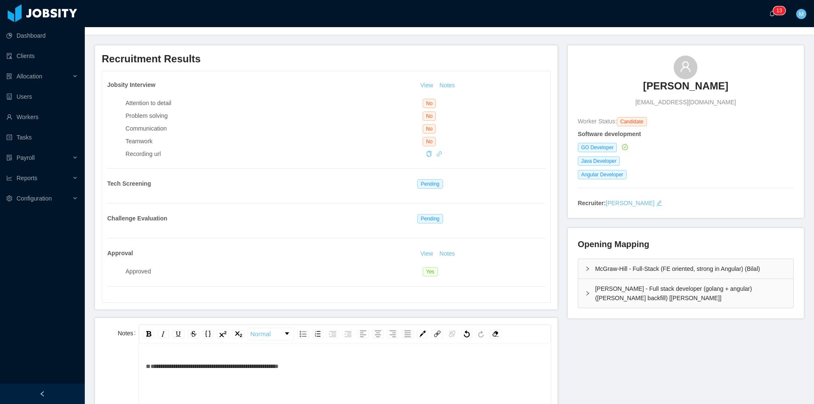
scroll to position [0, 0]
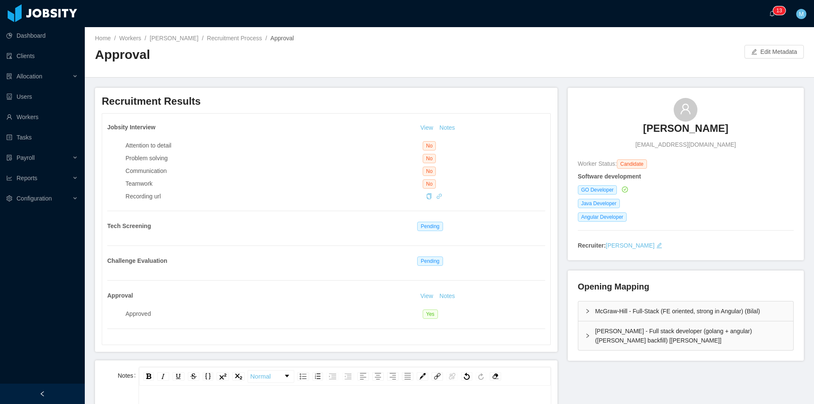
drag, startPoint x: 302, startPoint y: 278, endPoint x: 253, endPoint y: 164, distance: 124.6
click at [253, 164] on div "Attention to detail No Problem solving No Communication No Teamwork No Recordin…" at bounding box center [336, 169] width 420 height 63
drag, startPoint x: 253, startPoint y: 164, endPoint x: 252, endPoint y: 139, distance: 25.0
click at [252, 139] on div "Attention to detail No Problem solving No Communication No Teamwork No Recordin…" at bounding box center [336, 169] width 420 height 63
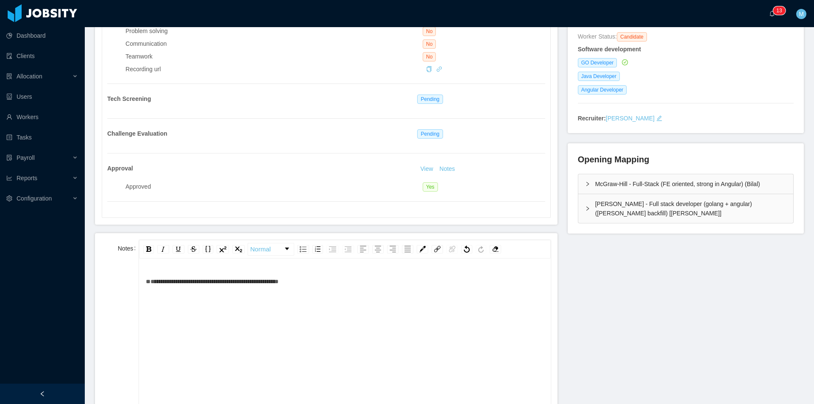
scroll to position [85, 0]
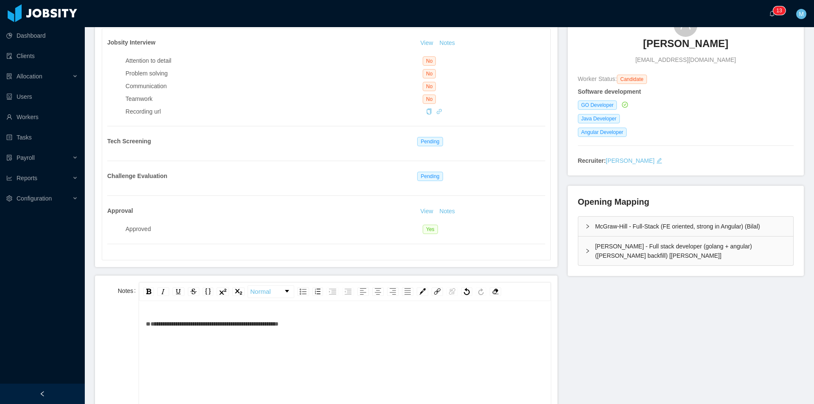
click at [389, 327] on div "**********" at bounding box center [345, 323] width 398 height 17
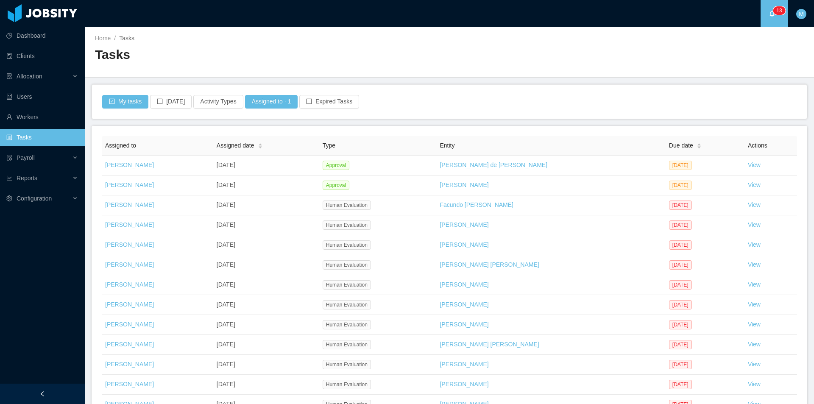
scroll to position [84, 0]
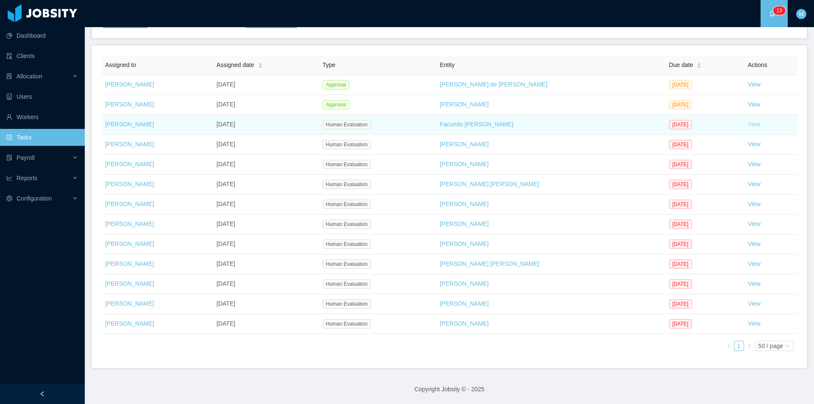
click at [748, 124] on link "View" at bounding box center [754, 124] width 13 height 7
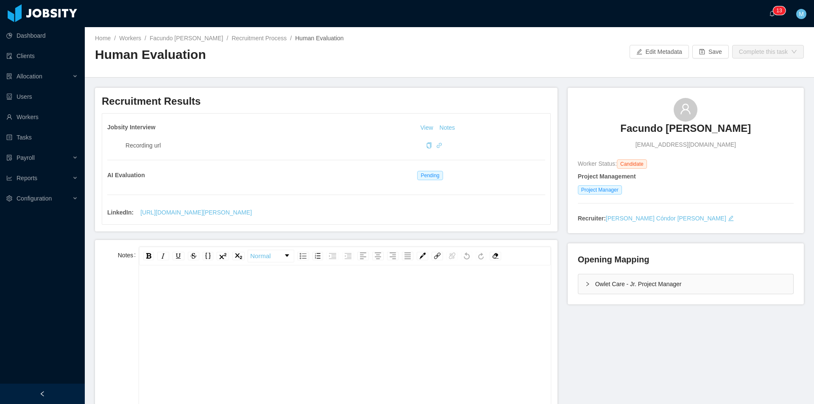
click at [572, 287] on div "Opening Mapping Owlet Care - Jr. Project Manager" at bounding box center [686, 273] width 236 height 61
click at [580, 285] on div "Owlet Care - Jr. Project Manager" at bounding box center [685, 284] width 215 height 20
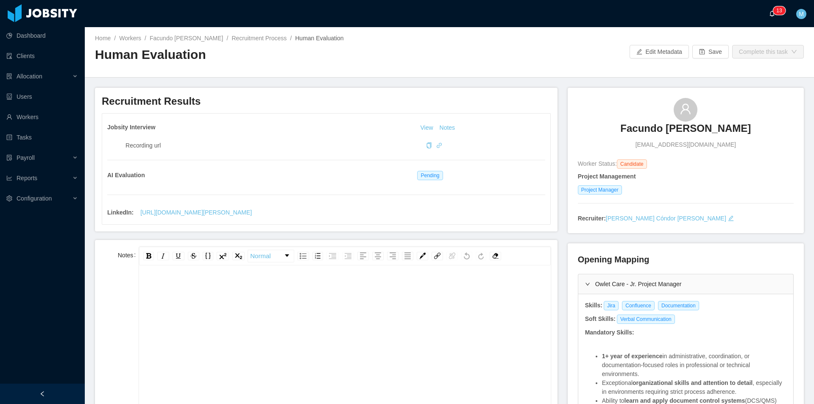
click at [769, 12] on a=83ded146-cd66-4514-80a8-9a7b1e1b5eb6/Matias%20Marin"] "0 1 2 3 4 5 6 7 8 9 0 1 2 3 4 5 6 7 8 9 0 1 2 3 4 5 6 7 8 9 0 1 2 3 4 5 6 7 8 9…" at bounding box center [774, 13] width 10 height 27
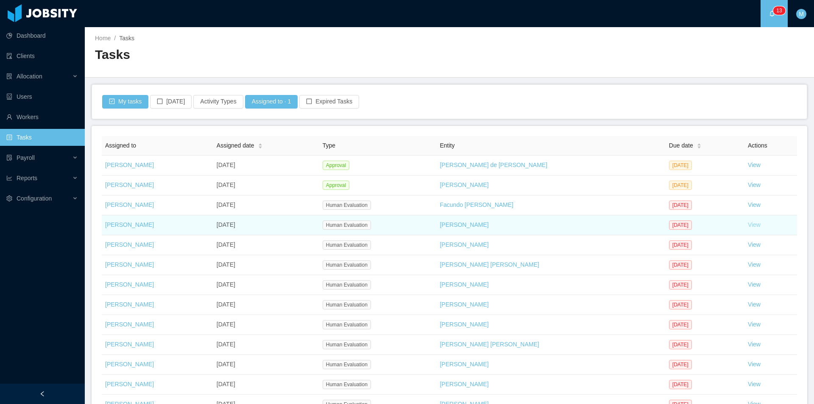
click at [748, 223] on link "View" at bounding box center [754, 224] width 13 height 7
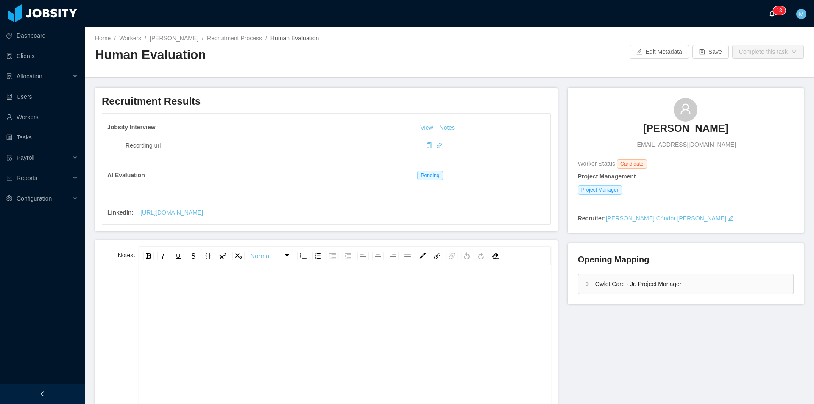
click at [769, 16] on a=83ded146-cd66-4514-80a8-9a7b1e1b5eb6/Matias%20Marin"] "0 1 2 3 4 5 6 7 8 9 0 1 2 3 4 5 6 7 8 9 0 1 2 3 4 5 6 7 8 9 0 1 2 3 4 5 6 7 8 9…" at bounding box center [774, 13] width 10 height 27
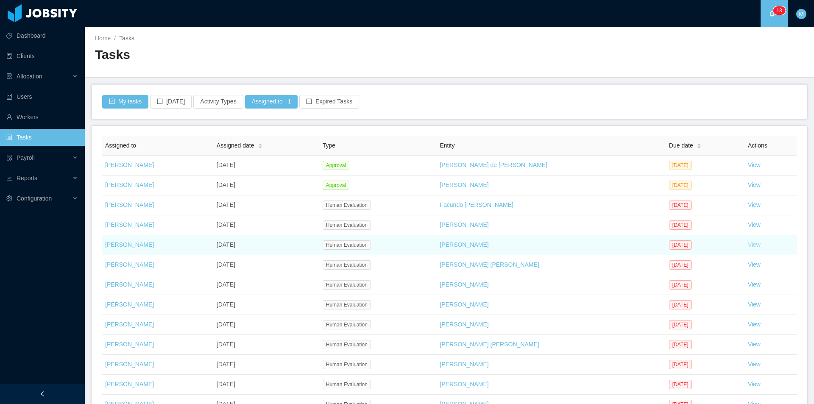
drag, startPoint x: 743, startPoint y: 241, endPoint x: 743, endPoint y: 246, distance: 4.7
click at [745, 244] on td "View" at bounding box center [771, 245] width 53 height 20
click at [748, 246] on link "View" at bounding box center [754, 244] width 13 height 7
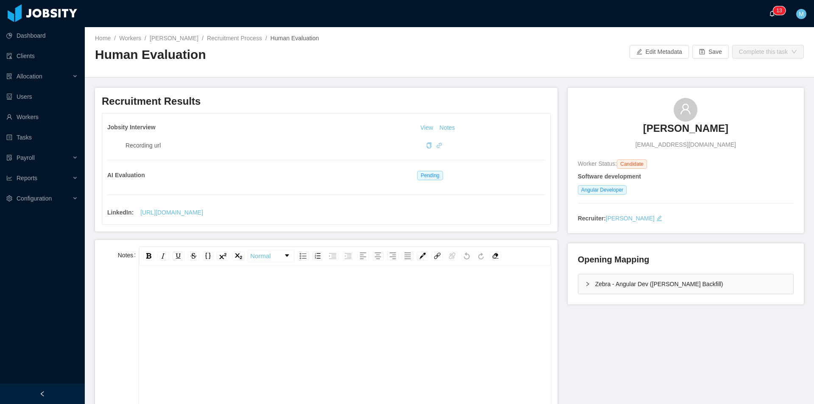
click at [769, 12] on a=83ded146-cd66-4514-80a8-9a7b1e1b5eb6/Matias%20Marin"] "0 1 2 3 4 5 6 7 8 9 0 1 2 3 4 5 6 7 8 9 0 1 2 3 4 5 6 7 8 9 0 1 2 3 4 5 6 7 8 9…" at bounding box center [774, 13] width 10 height 27
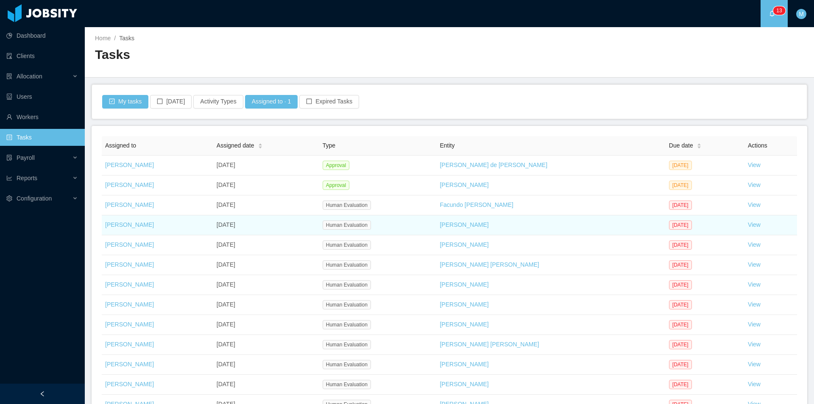
scroll to position [84, 0]
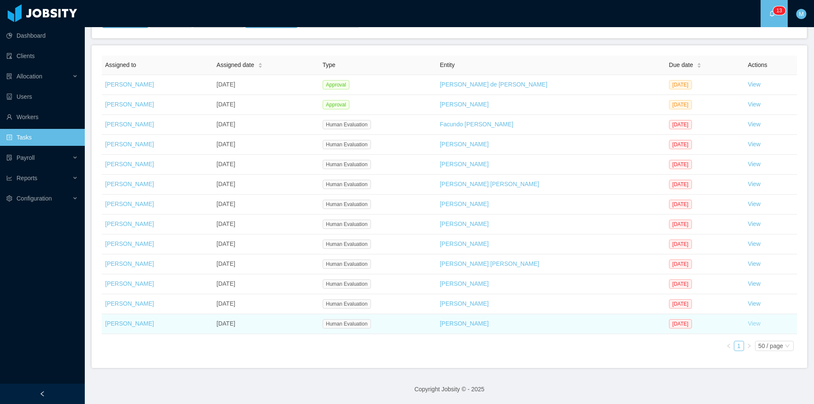
click at [748, 324] on link "View" at bounding box center [754, 323] width 13 height 7
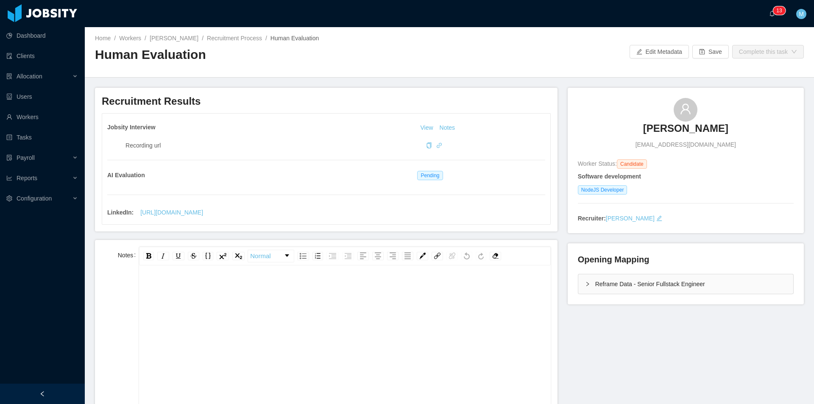
click at [40, 389] on div at bounding box center [42, 394] width 85 height 20
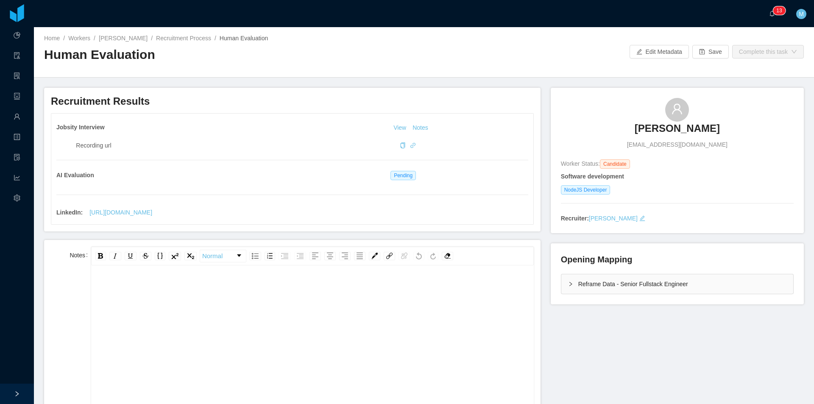
drag, startPoint x: 541, startPoint y: 199, endPoint x: 543, endPoint y: 172, distance: 27.2
click at [543, 172] on div "Recruitment Results Jobsity Interview View Notes Recording url AI Evaluation Pe…" at bounding box center [297, 310] width 507 height 444
click at [569, 285] on icon "icon: right" at bounding box center [570, 284] width 5 height 5
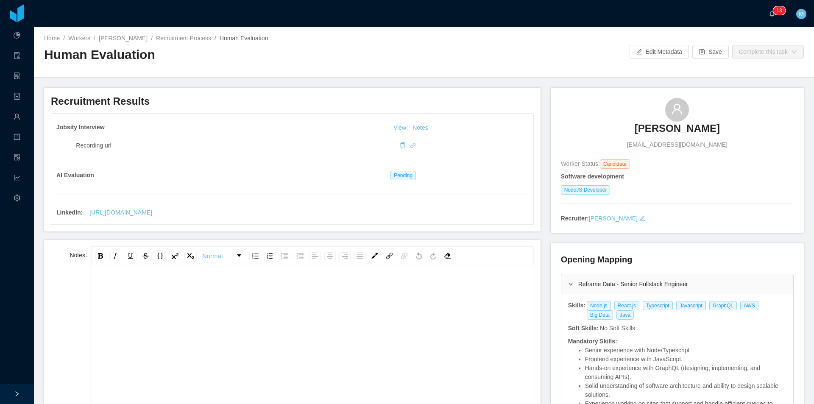
click at [569, 285] on icon "icon: right" at bounding box center [570, 284] width 5 height 5
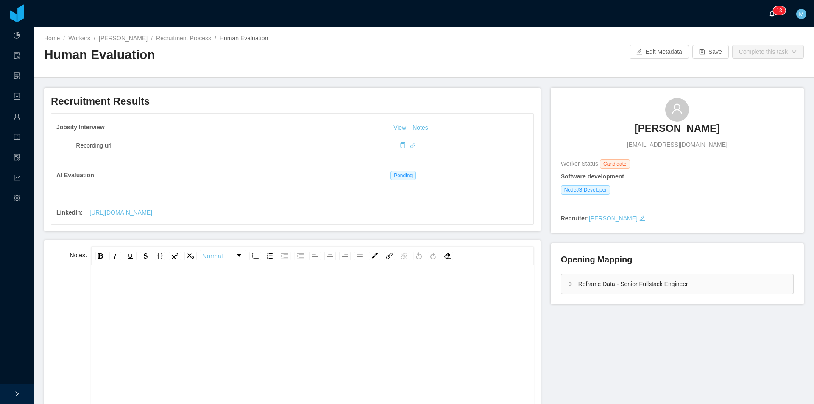
click at [776, 25] on a=83ded146-cd66-4514-80a8-9a7b1e1b5eb6/Matias%20Marin"] "0 1 2 3 4 5 6 7 8 9 0 1 2 3 4 5 6 7 8 9 0 1 2 3 4 5 6 7 8 9 0 1 2 3 4 5 6 7 8 9…" at bounding box center [774, 13] width 10 height 27
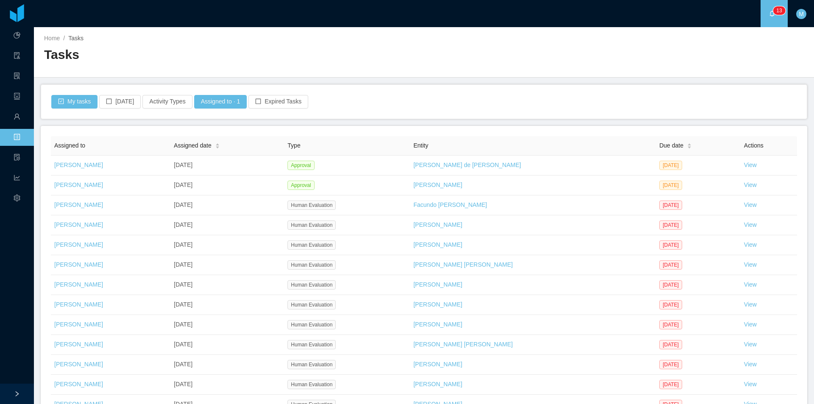
click at [777, 16] on span "0 1 2 3 4 5 6 7 8 9 0 1 2 3 4 5 6 7 8 9 0 1 2 3 4 5 6 7 8 9 0 1 2 3 4 5 6 7 8 9…" at bounding box center [774, 14] width 10 height 6
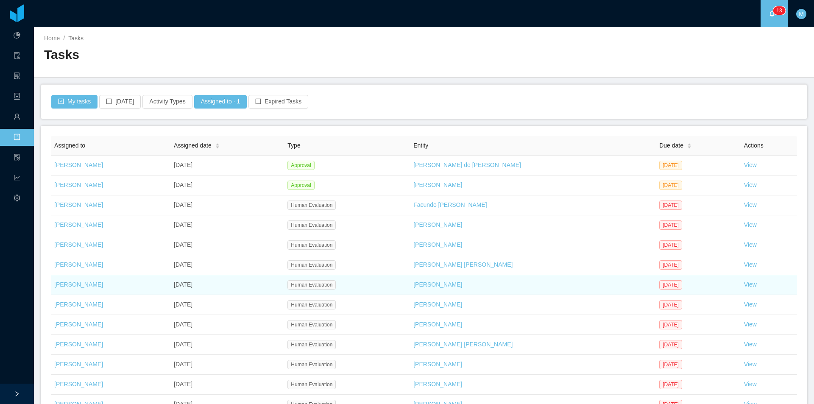
scroll to position [84, 0]
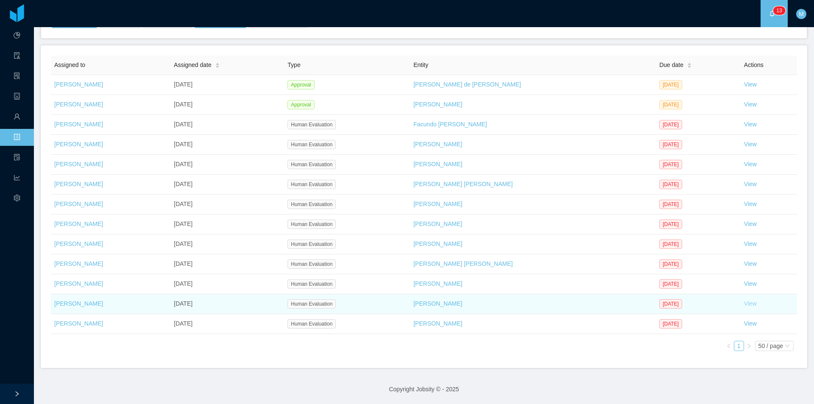
click at [744, 300] on link "View" at bounding box center [750, 303] width 13 height 7
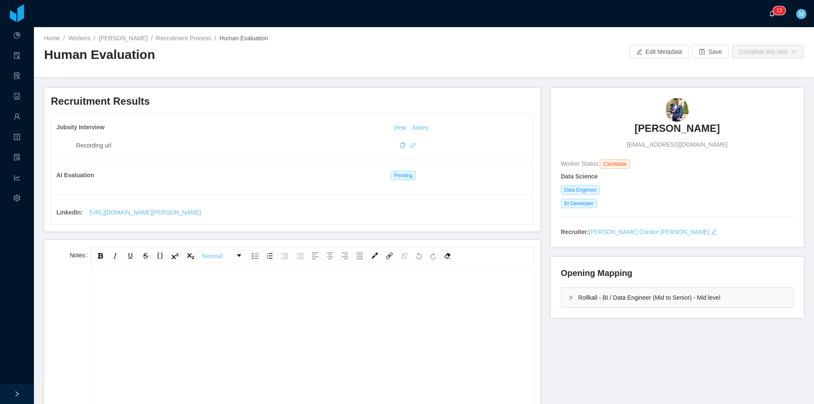
click at [778, 16] on span "0 1 2 3 4 5 6 7 8 9 0 1 2 3 4 5 6 7 8 9 0 1 2 3 4 5 6 7 8 9 0 1 2 3 4 5 6 7 8 9…" at bounding box center [774, 14] width 10 height 6
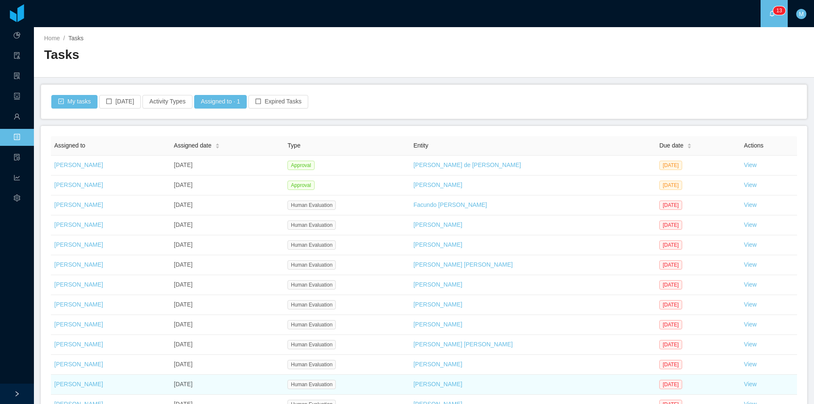
scroll to position [84, 0]
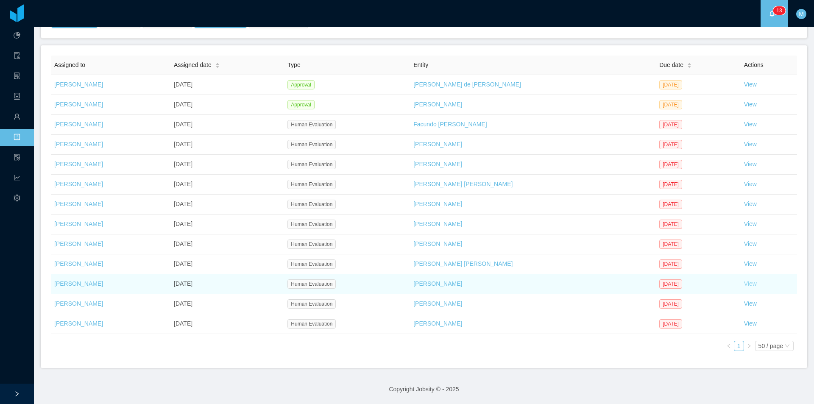
click at [744, 282] on link "View" at bounding box center [750, 283] width 13 height 7
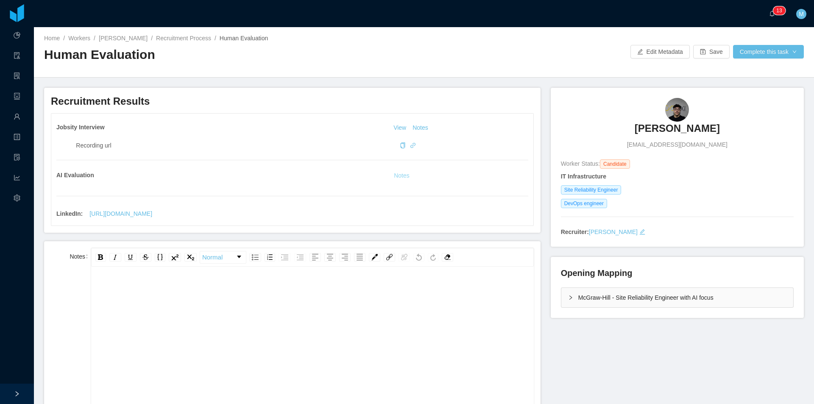
click at [400, 174] on button "Notes" at bounding box center [402, 176] width 22 height 10
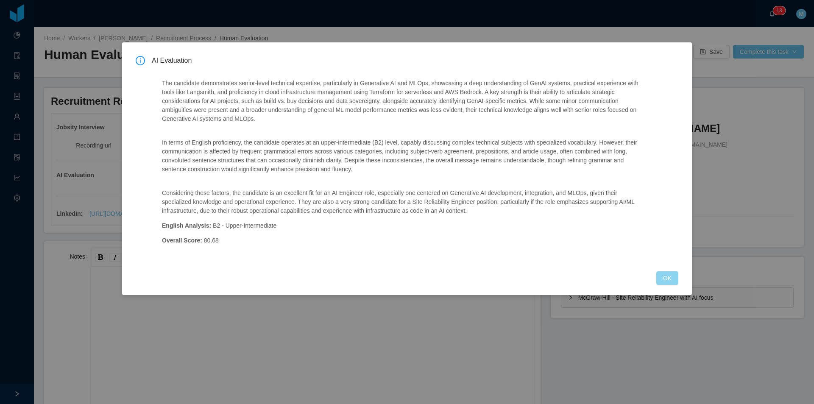
click at [674, 273] on button "OK" at bounding box center [667, 278] width 22 height 14
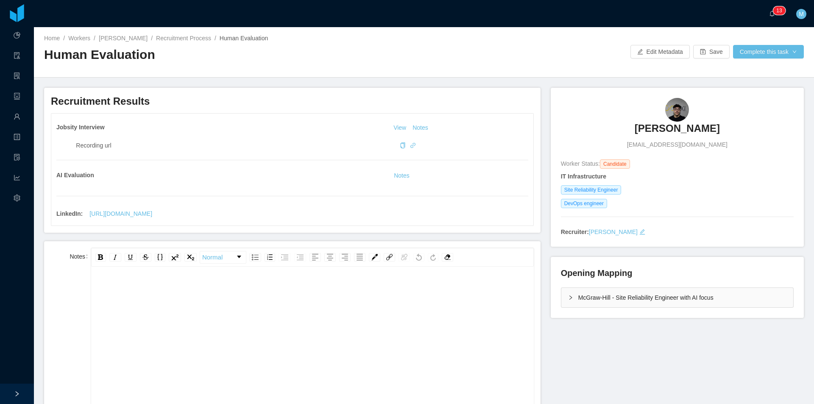
click at [268, 296] on div "rdw-editor" at bounding box center [313, 289] width 430 height 17
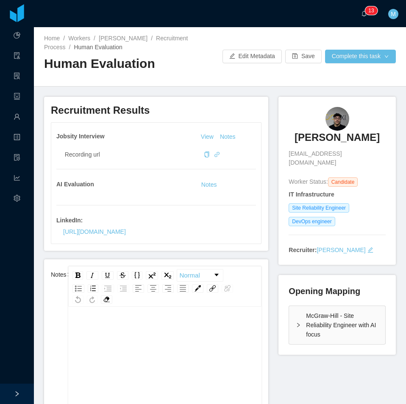
click at [221, 305] on div "Normal" at bounding box center [164, 286] width 193 height 41
